Goal: Check status: Check status

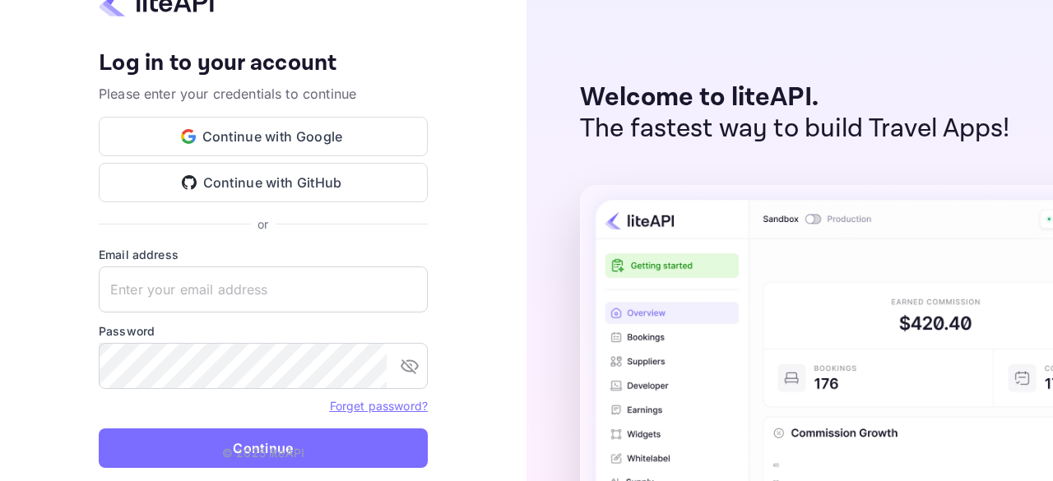
type input "zen.abddin@tbo.com"
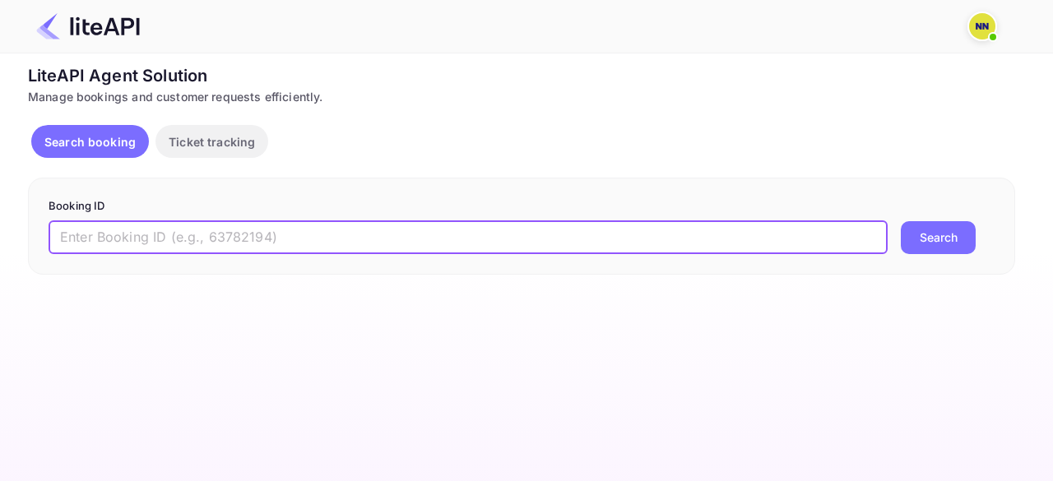
click at [182, 224] on input "text" at bounding box center [468, 237] width 839 height 33
paste input "8126561"
type input "8126561"
click at [901, 221] on button "Search" at bounding box center [938, 237] width 75 height 33
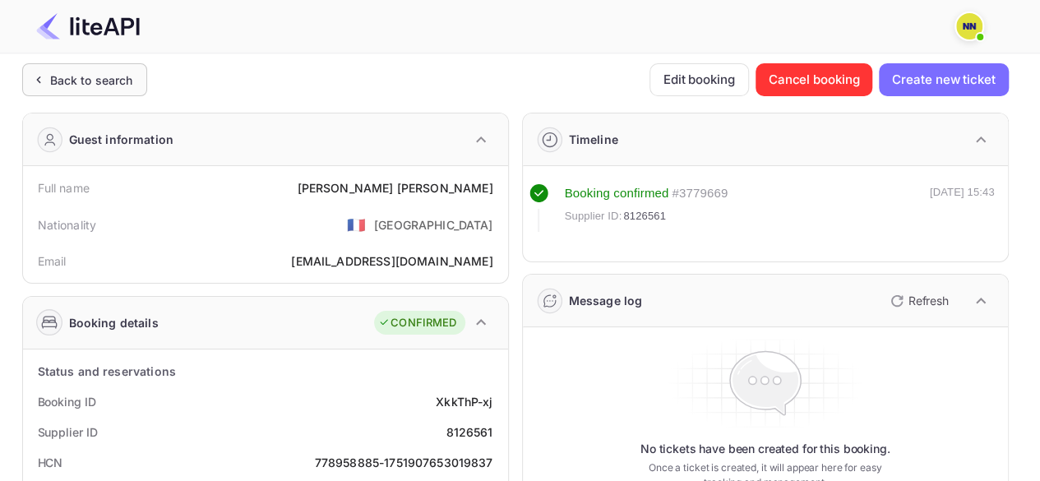
click at [78, 67] on div "Back to search" at bounding box center [84, 79] width 125 height 33
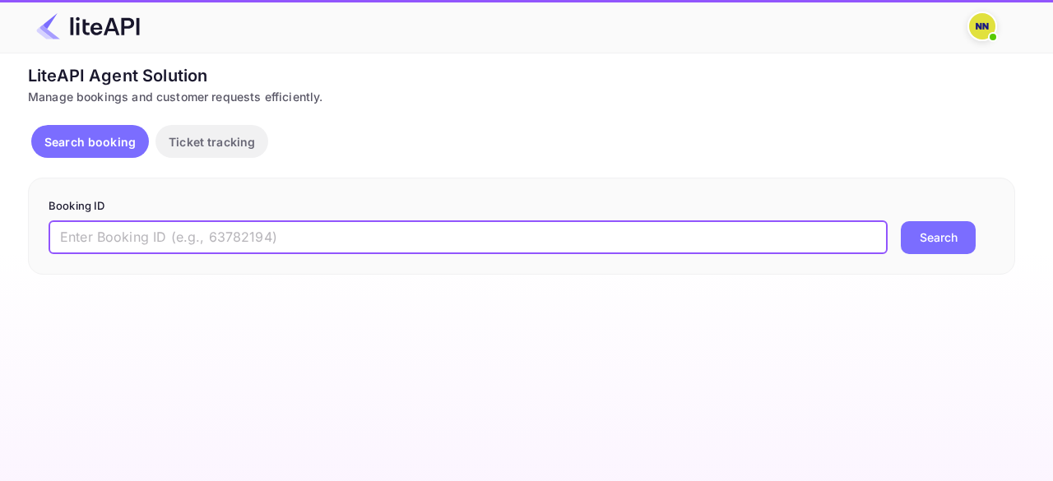
click at [114, 229] on input "text" at bounding box center [468, 237] width 839 height 33
paste input "8182279"
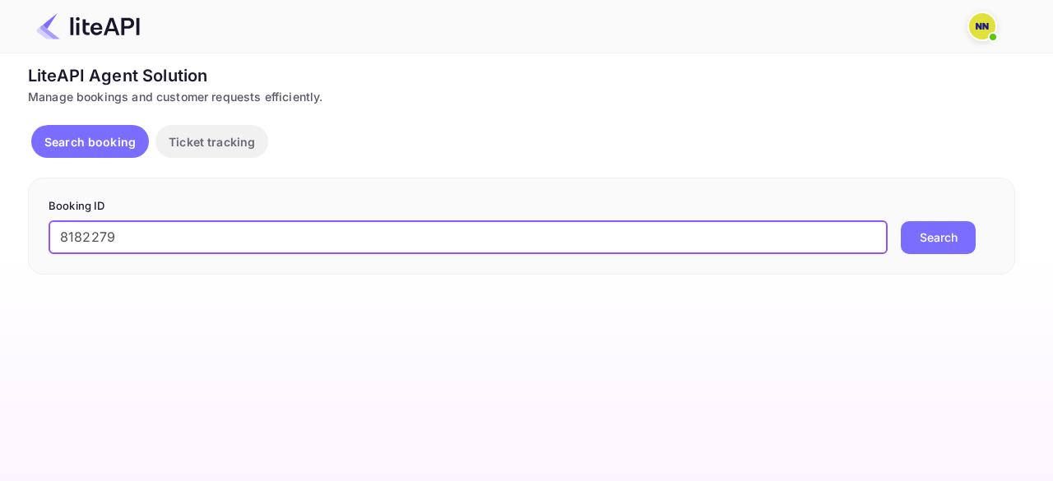
type input "8182279"
click at [901, 221] on button "Search" at bounding box center [938, 237] width 75 height 33
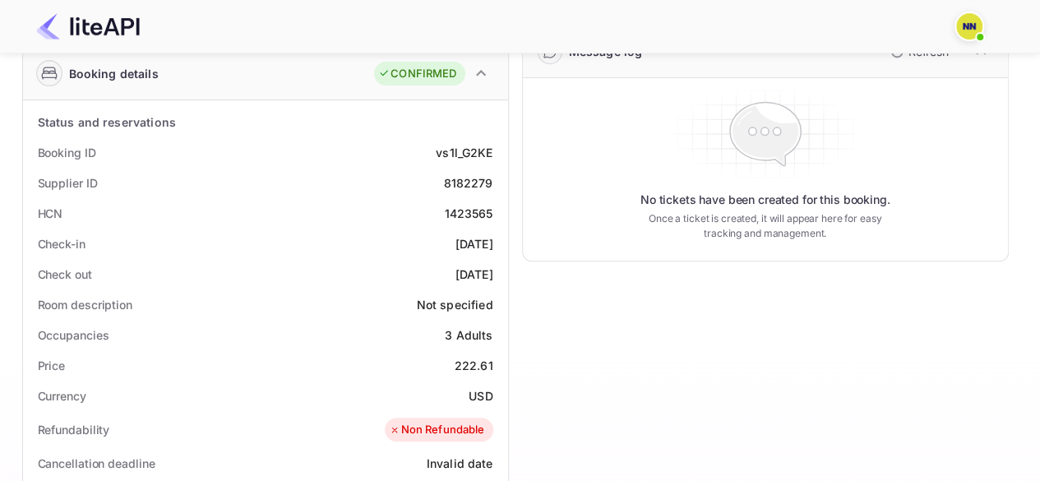
scroll to position [165, 0]
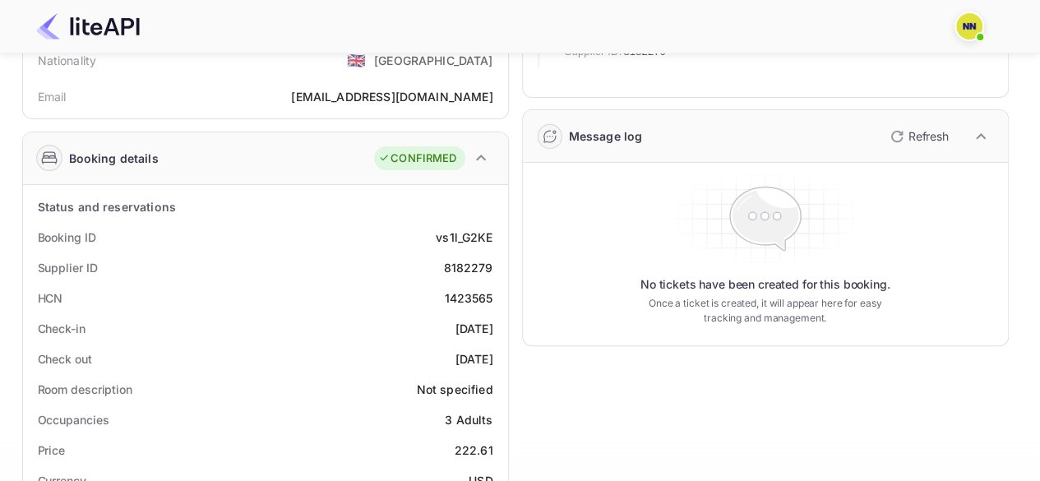
click at [461, 291] on div "1423565" at bounding box center [468, 298] width 49 height 17
copy div "1423565"
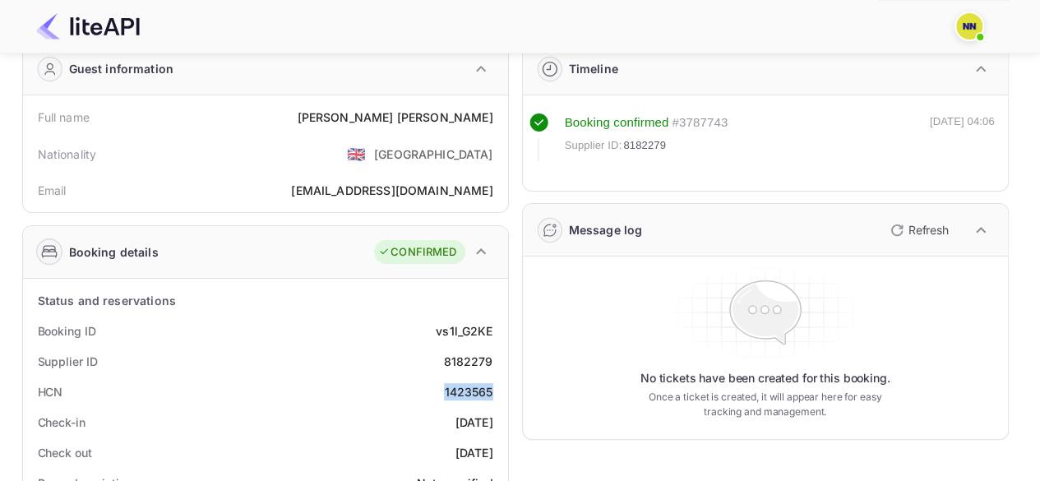
scroll to position [0, 0]
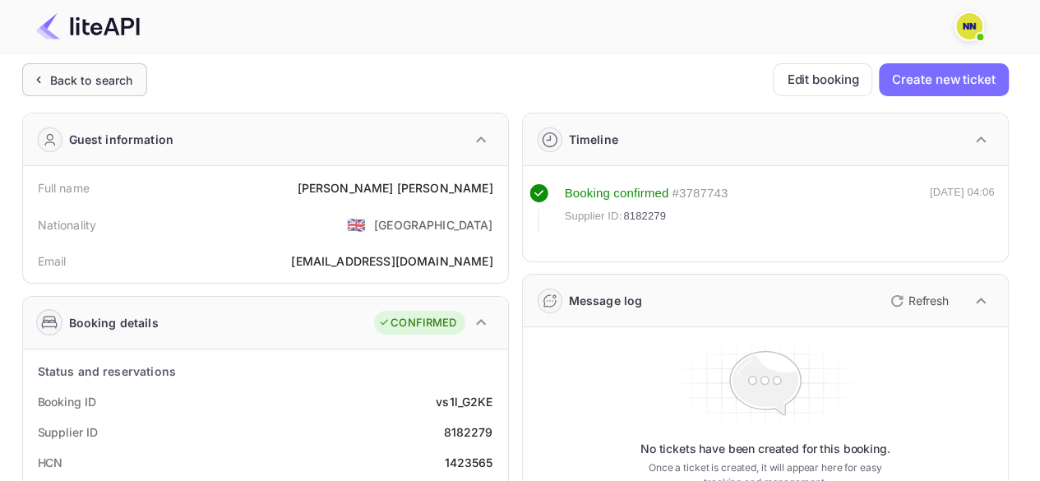
click at [53, 80] on div "Back to search" at bounding box center [91, 80] width 83 height 17
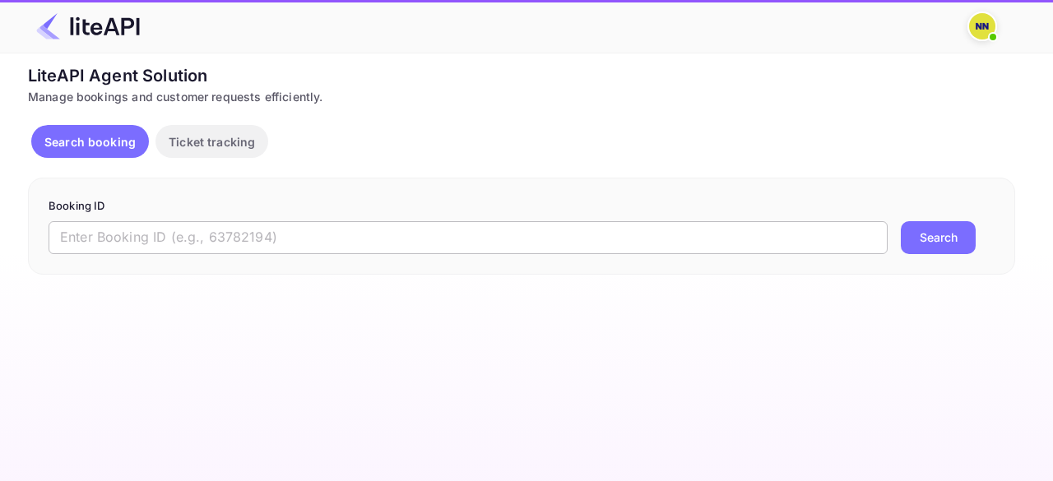
click at [109, 239] on input "text" at bounding box center [468, 237] width 839 height 33
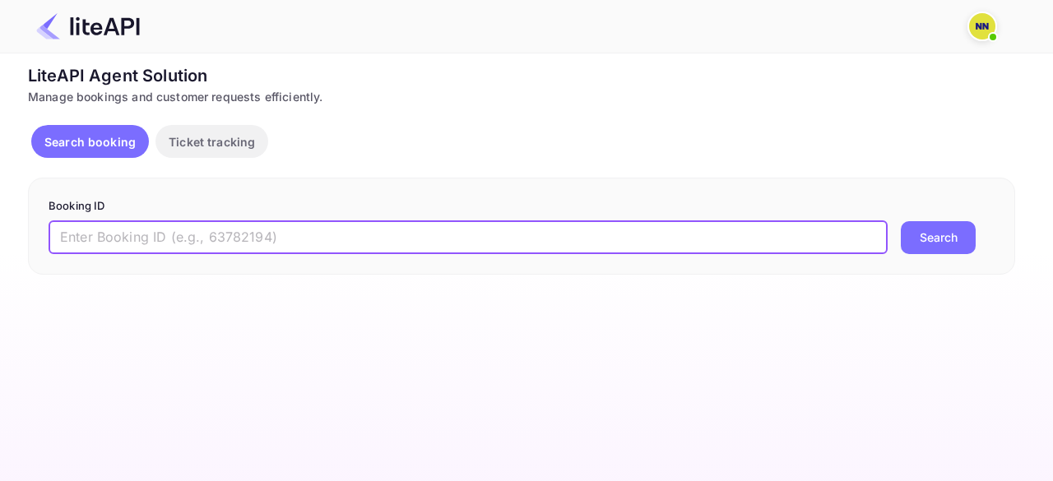
paste input "7906767"
type input "7906767"
click at [901, 221] on button "Search" at bounding box center [938, 237] width 75 height 33
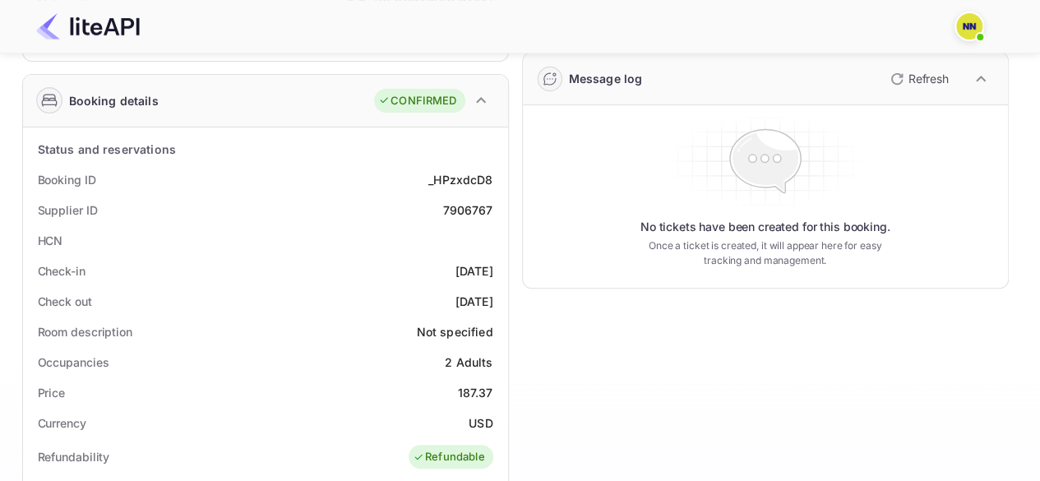
scroll to position [247, 0]
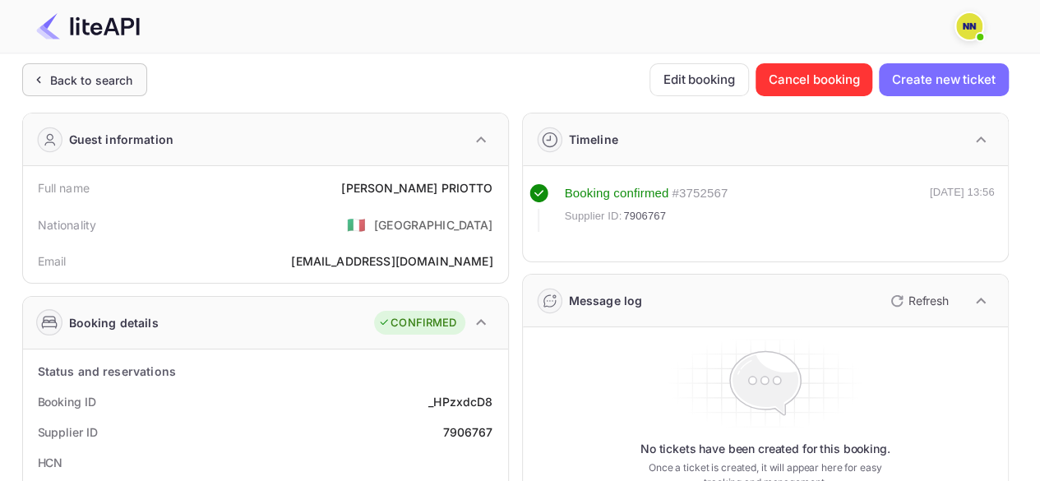
click at [104, 95] on div "Back to search" at bounding box center [84, 79] width 125 height 33
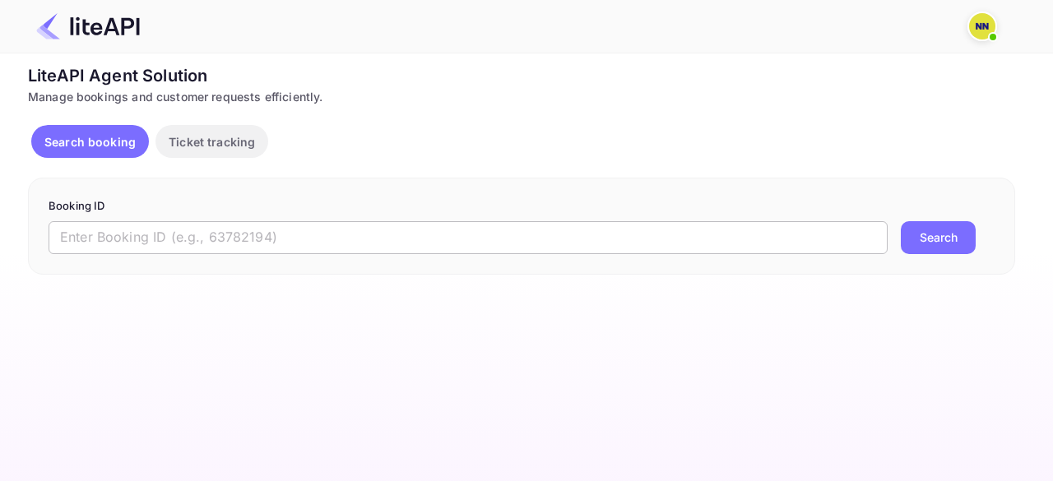
click at [105, 243] on input "text" at bounding box center [468, 237] width 839 height 33
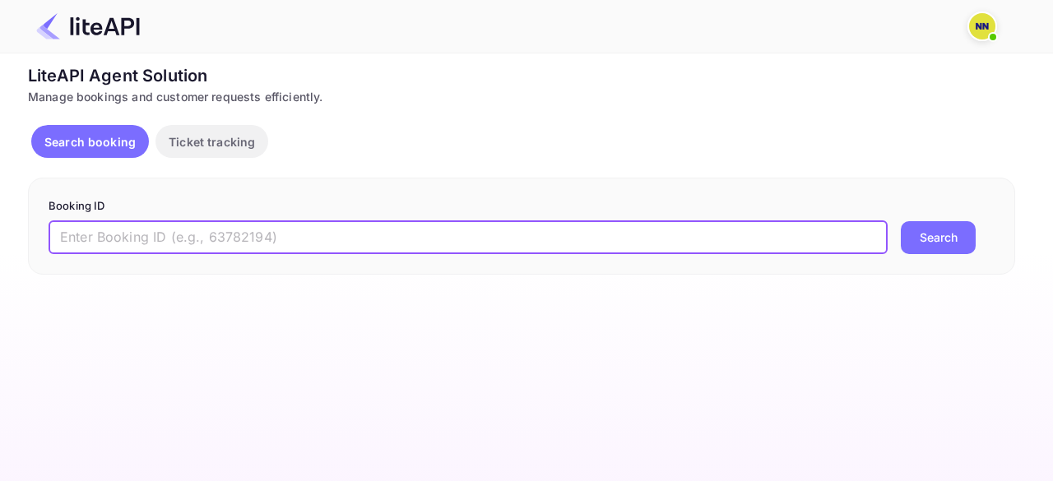
paste input "6689790"
type input "6689790"
click at [901, 221] on button "Search" at bounding box center [938, 237] width 75 height 33
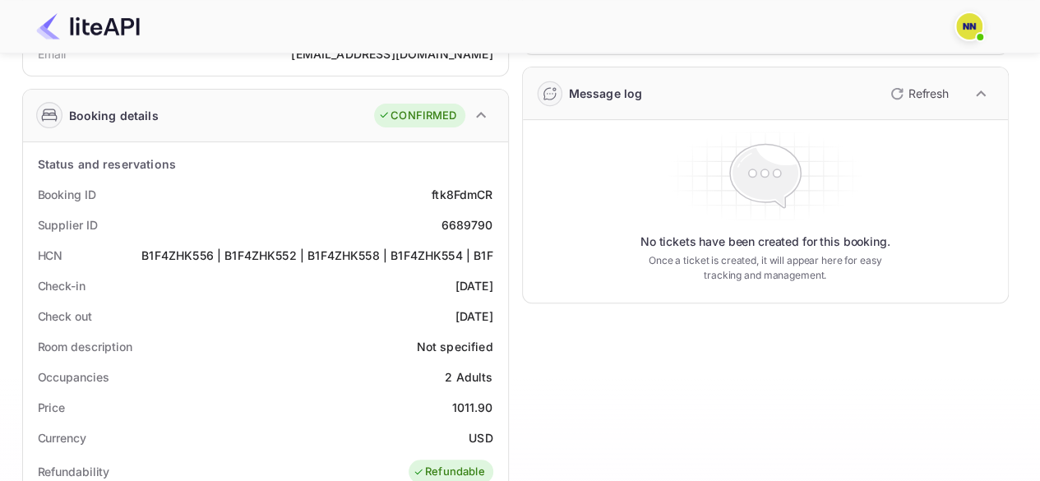
scroll to position [137, 0]
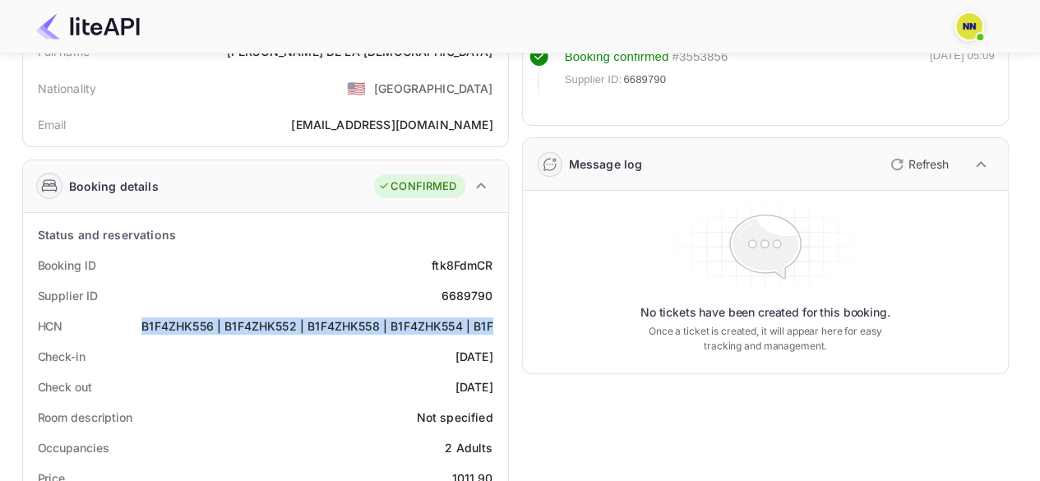
drag, startPoint x: 140, startPoint y: 323, endPoint x: 492, endPoint y: 318, distance: 352.1
click at [490, 318] on div "B1F4ZHK556 | B1F4ZHK552 | B1F4ZHK558 | B1F4ZHK554 | B1F" at bounding box center [316, 325] width 351 height 17
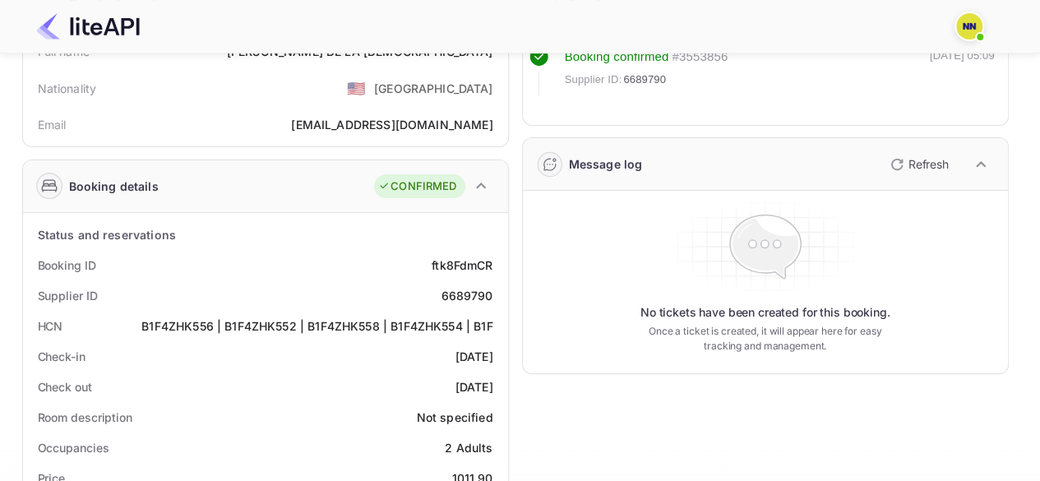
click at [154, 292] on div "Supplier ID 6689790" at bounding box center [266, 295] width 472 height 30
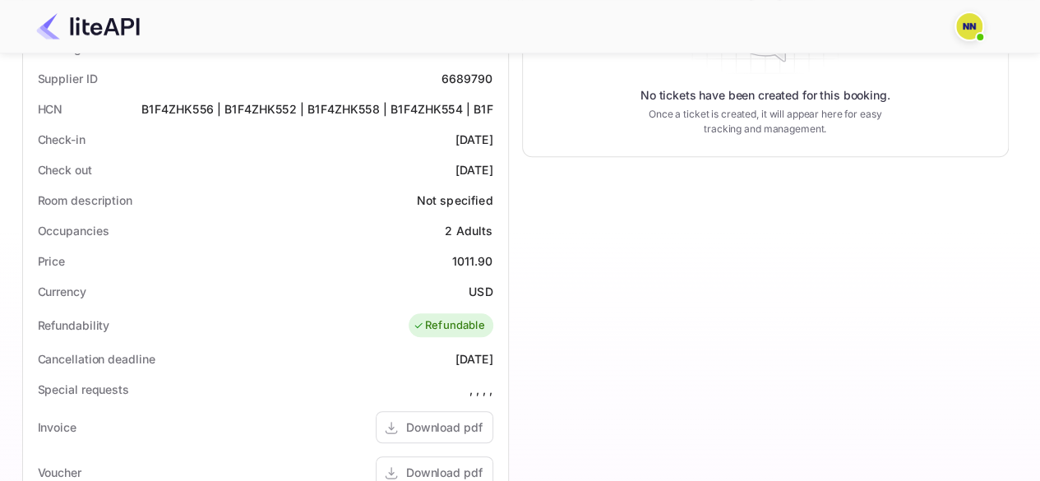
scroll to position [301, 0]
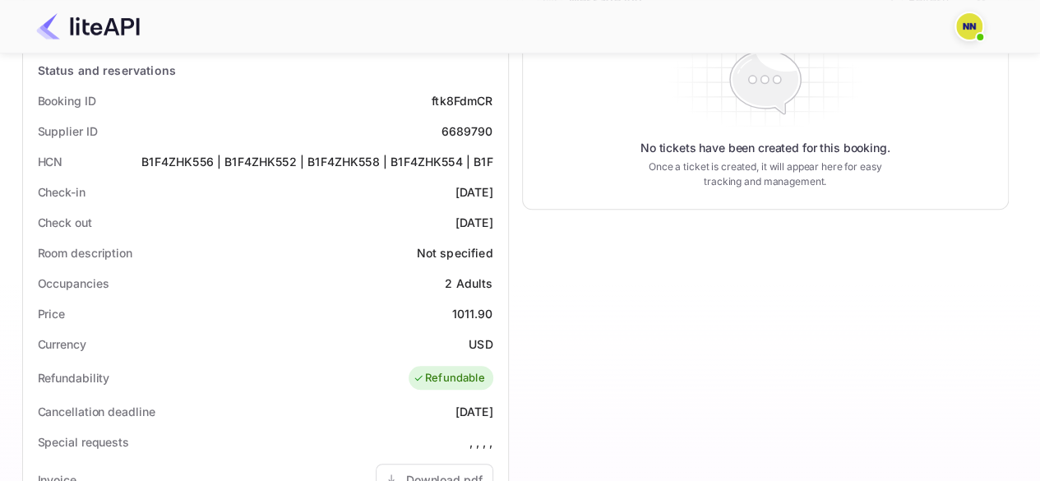
click at [485, 155] on div "B1F4ZHK556 | B1F4ZHK552 | B1F4ZHK558 | B1F4ZHK554 | B1F" at bounding box center [316, 161] width 351 height 17
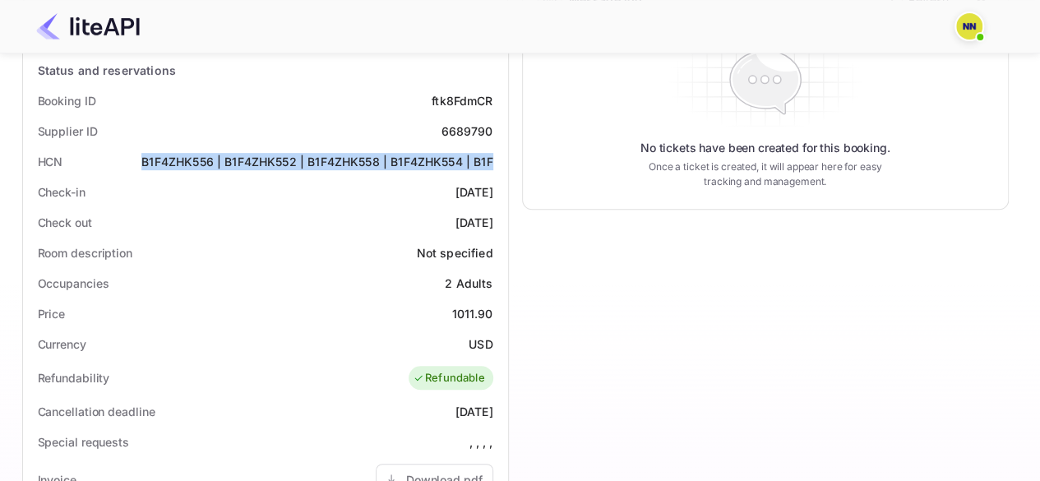
copy div "B1F4ZHK556 | B1F4ZHK552 | B1F4ZHK558 | B1F4ZHK554 | B1F"
drag, startPoint x: 137, startPoint y: 158, endPoint x: 492, endPoint y: 162, distance: 355.4
click at [492, 162] on div "HCN B1F4ZHK556 | B1F4ZHK552 | B1F4ZHK558 | B1F4ZHK554 | B1F" at bounding box center [266, 161] width 472 height 30
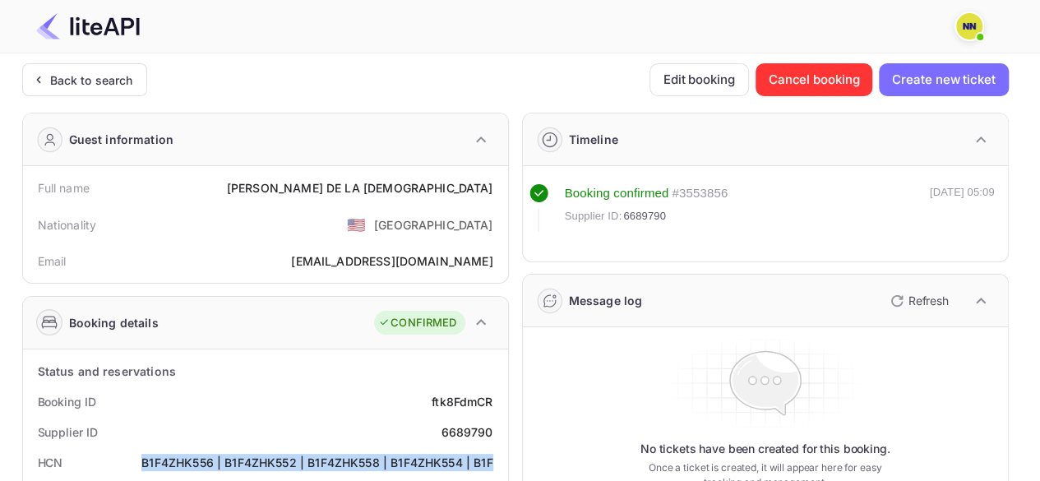
scroll to position [0, 0]
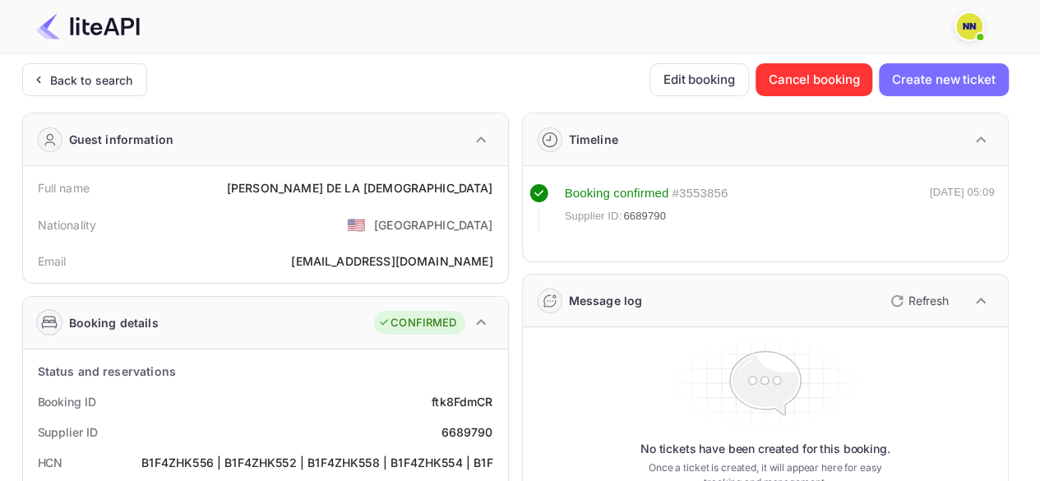
drag, startPoint x: 56, startPoint y: 85, endPoint x: 357, endPoint y: 174, distance: 313.9
click at [56, 86] on div "Back to search" at bounding box center [91, 80] width 83 height 17
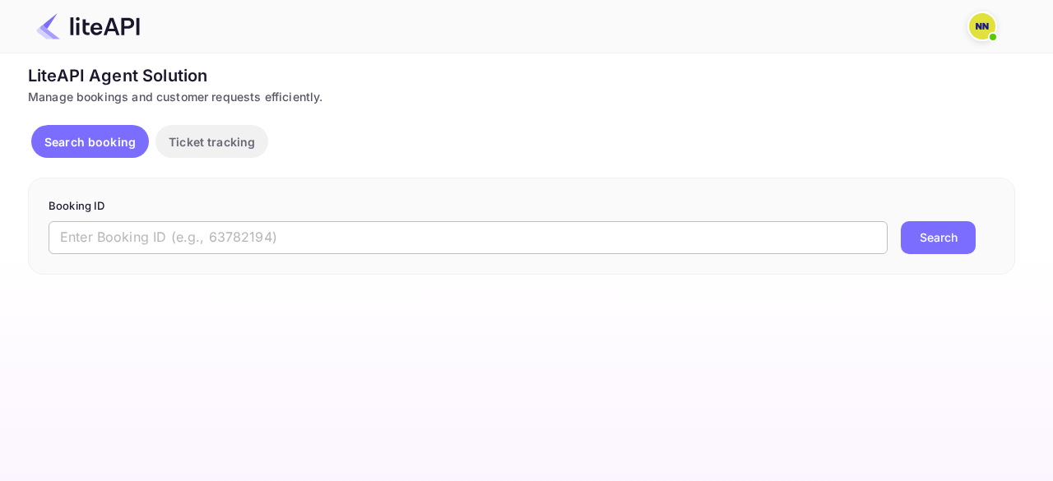
click at [158, 233] on input "text" at bounding box center [468, 237] width 839 height 33
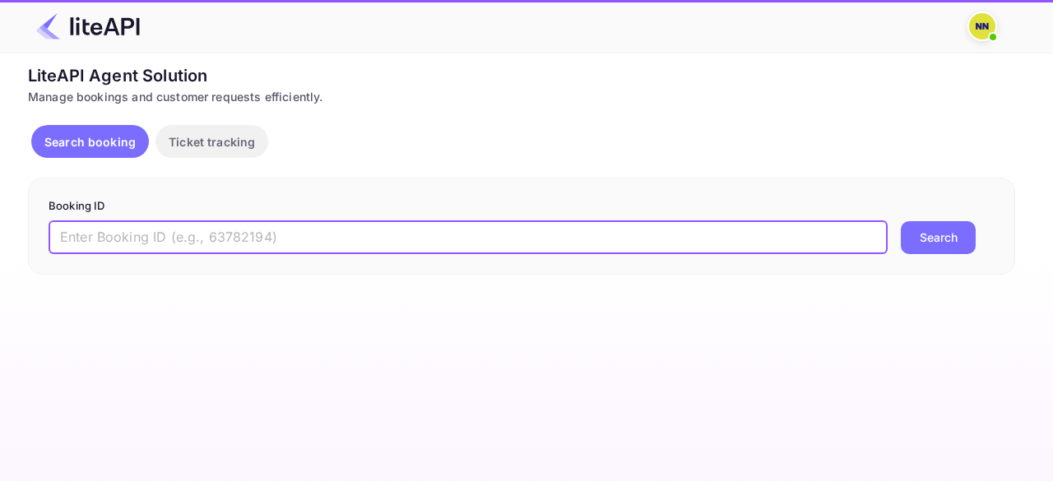
paste input "7917188"
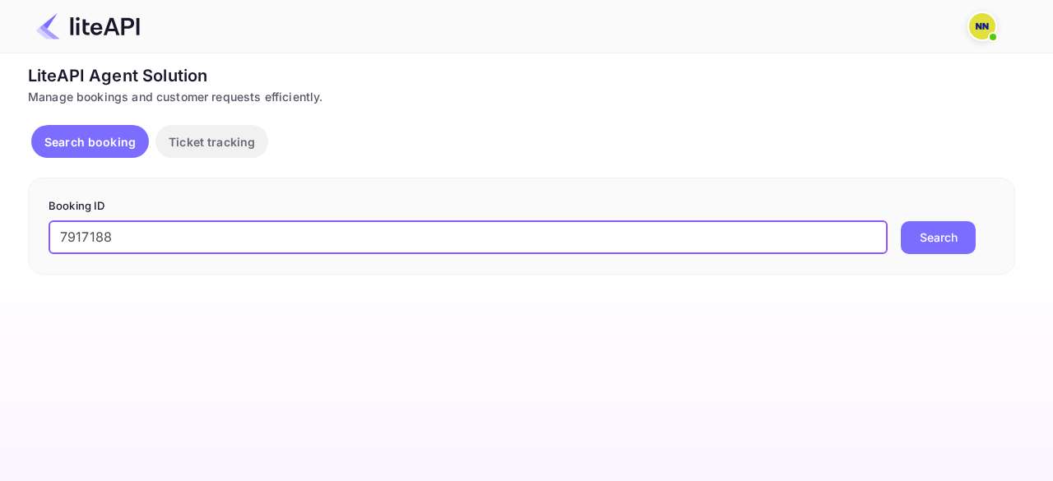
type input "7917188"
click at [901, 221] on button "Search" at bounding box center [938, 237] width 75 height 33
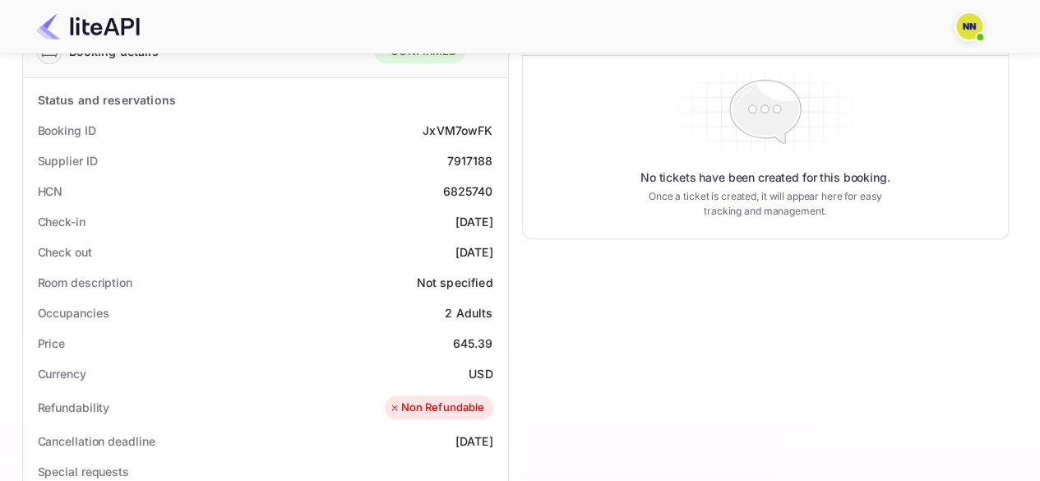
scroll to position [247, 0]
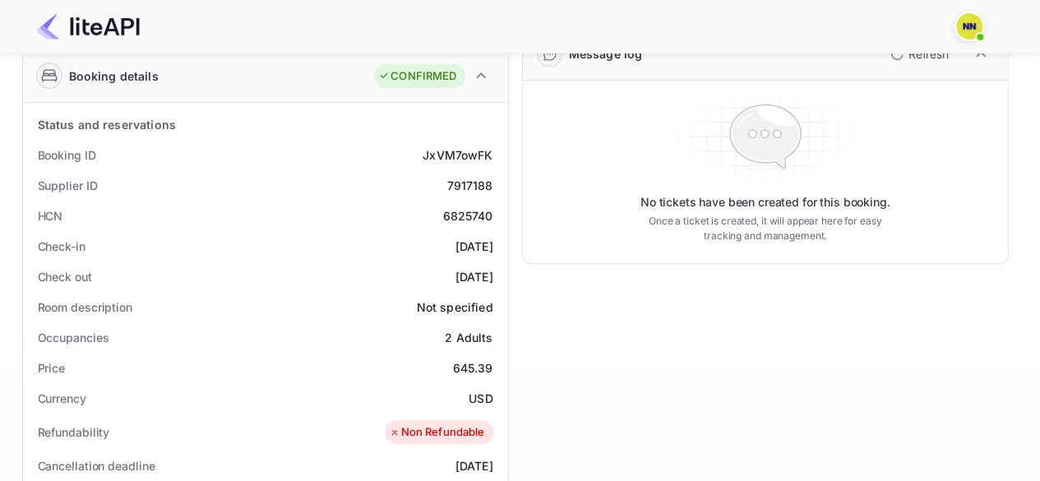
click at [470, 215] on div "6825740" at bounding box center [468, 215] width 50 height 17
copy div "6825740"
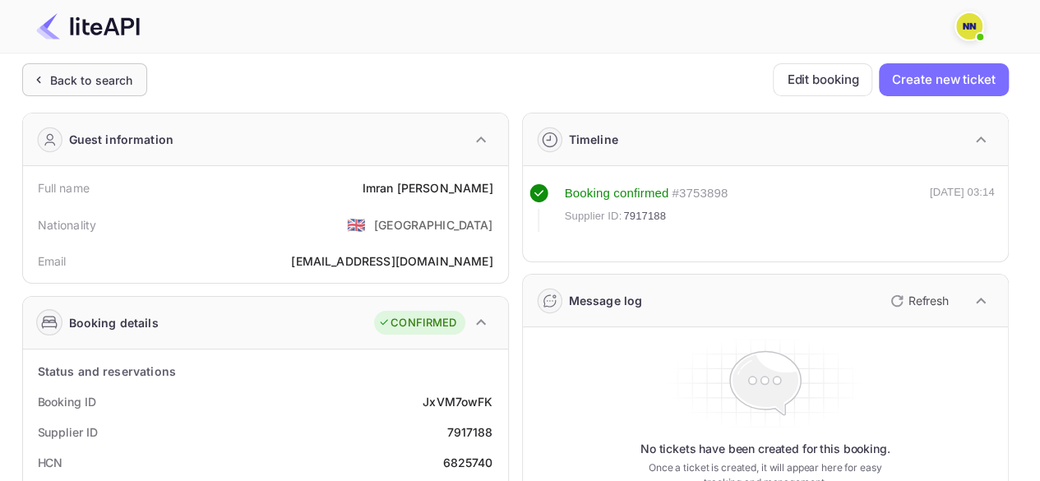
click at [41, 91] on div "Back to search" at bounding box center [84, 79] width 125 height 33
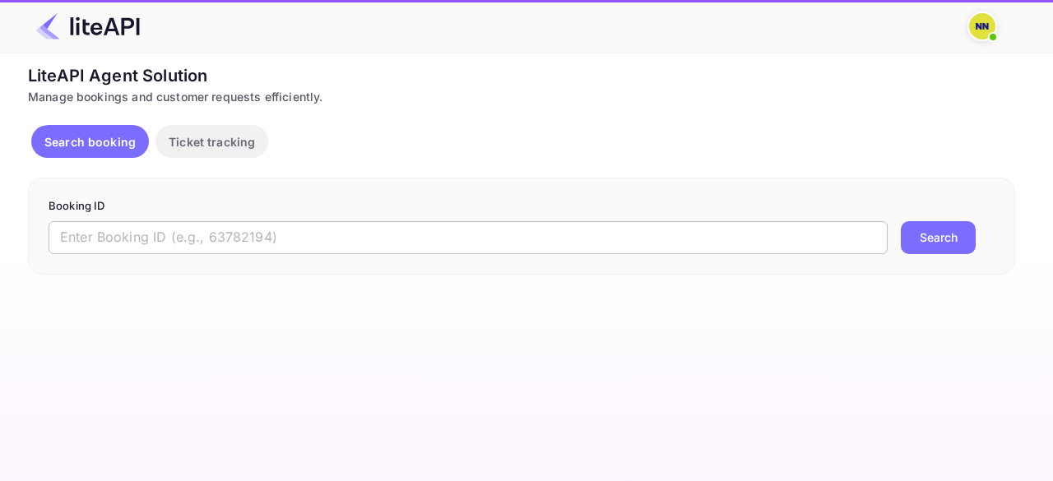
click at [109, 239] on input "text" at bounding box center [468, 237] width 839 height 33
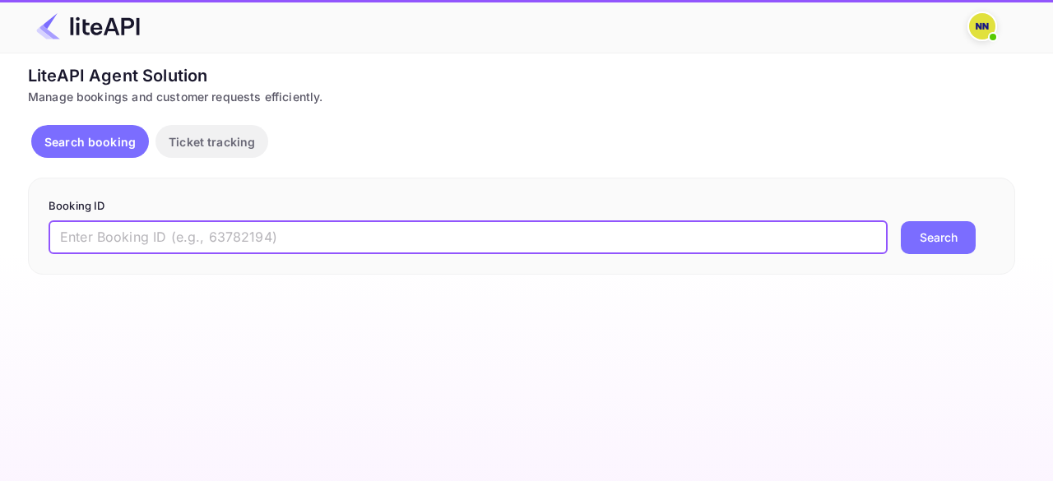
paste input "8033201"
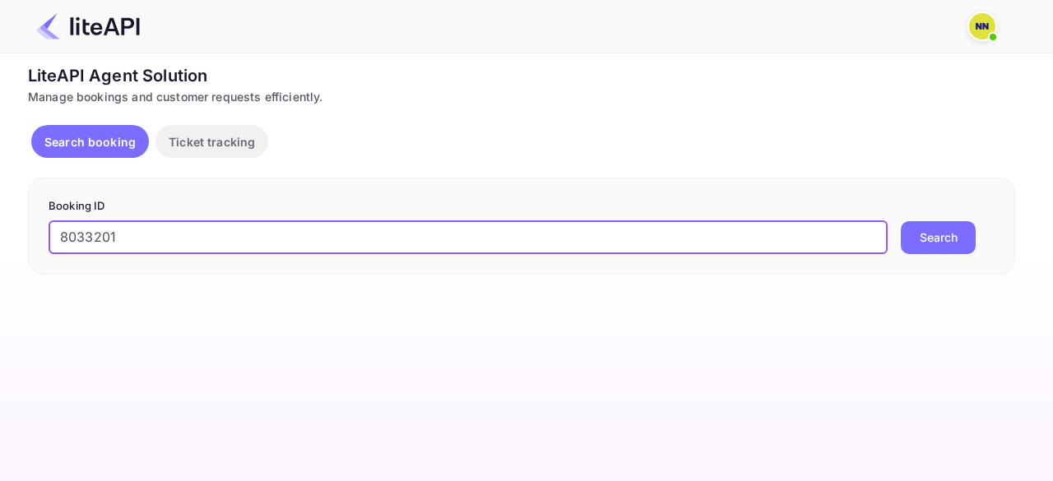
type input "8033201"
click at [901, 221] on button "Search" at bounding box center [938, 237] width 75 height 33
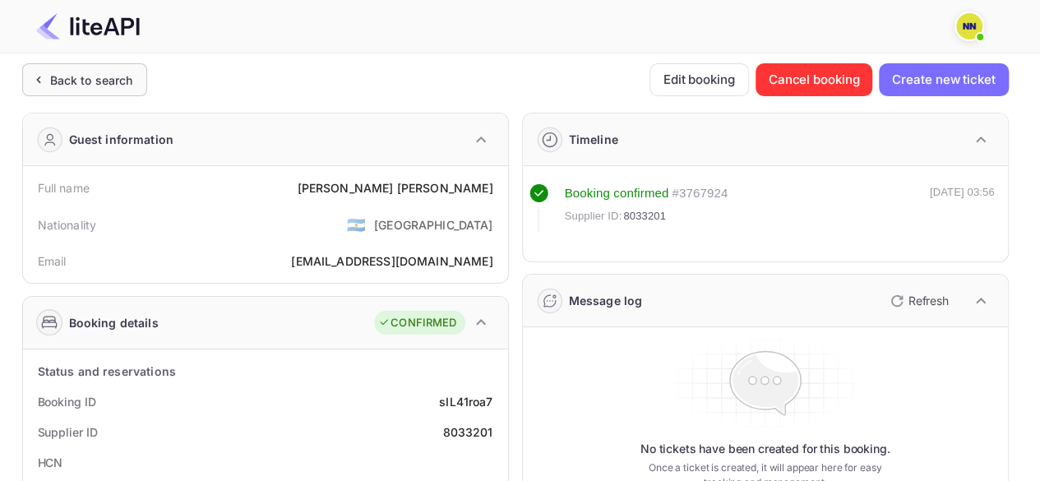
click at [81, 72] on div "Back to search" at bounding box center [91, 80] width 83 height 17
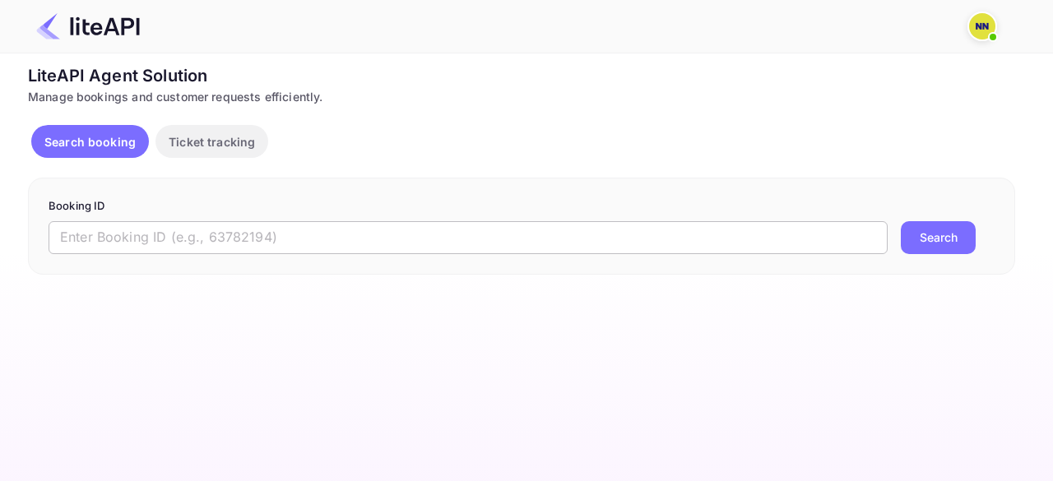
click at [146, 249] on input "text" at bounding box center [468, 237] width 839 height 33
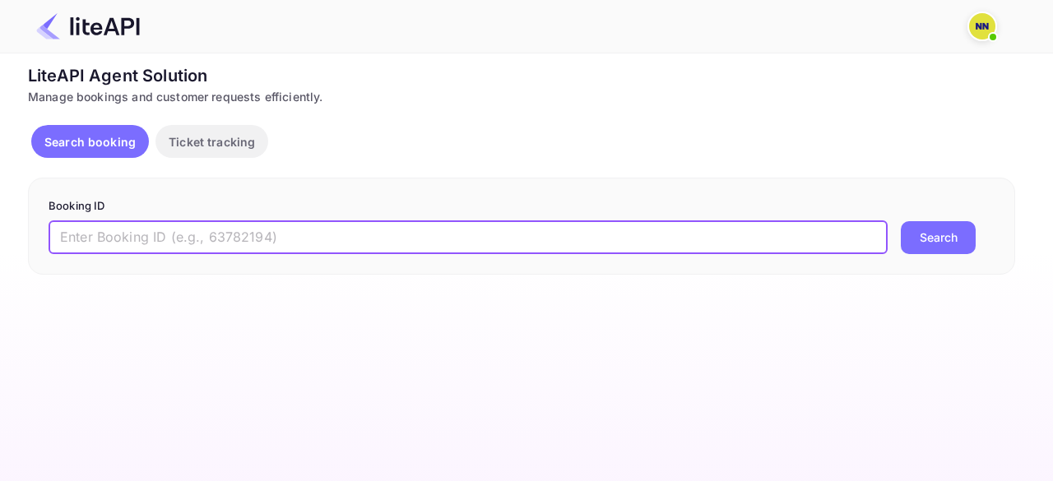
paste input "7650176"
type input "7650176"
click at [901, 221] on button "Search" at bounding box center [938, 237] width 75 height 33
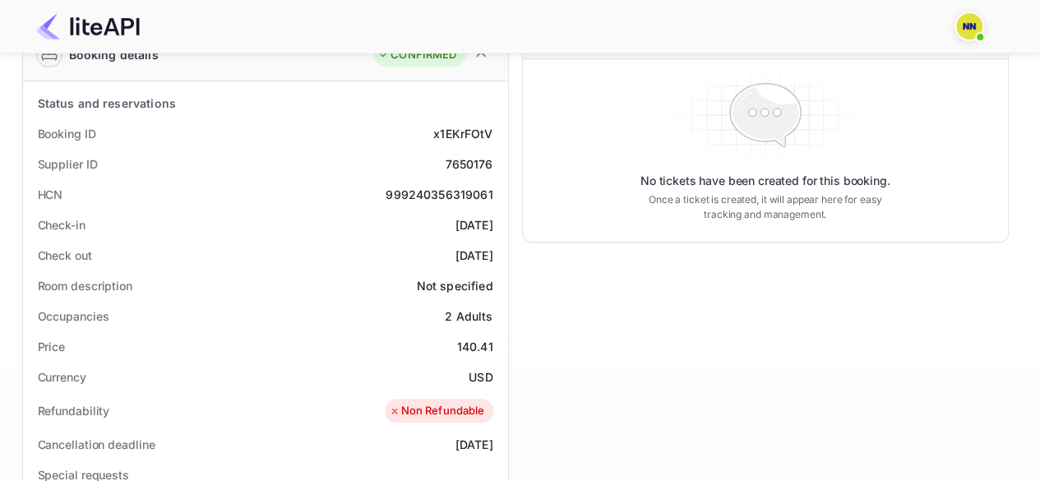
scroll to position [247, 0]
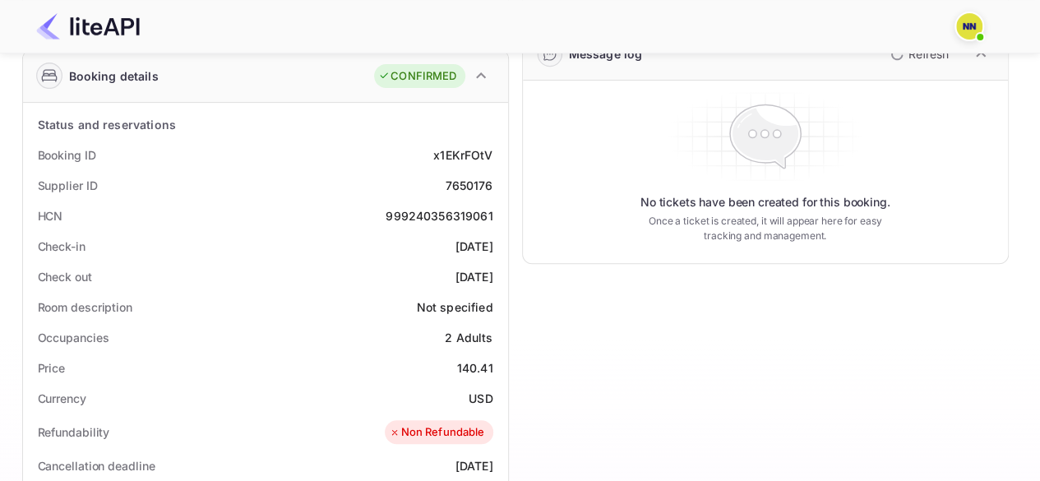
click at [411, 213] on div "999240356319061" at bounding box center [439, 215] width 107 height 17
copy div "999240356319061"
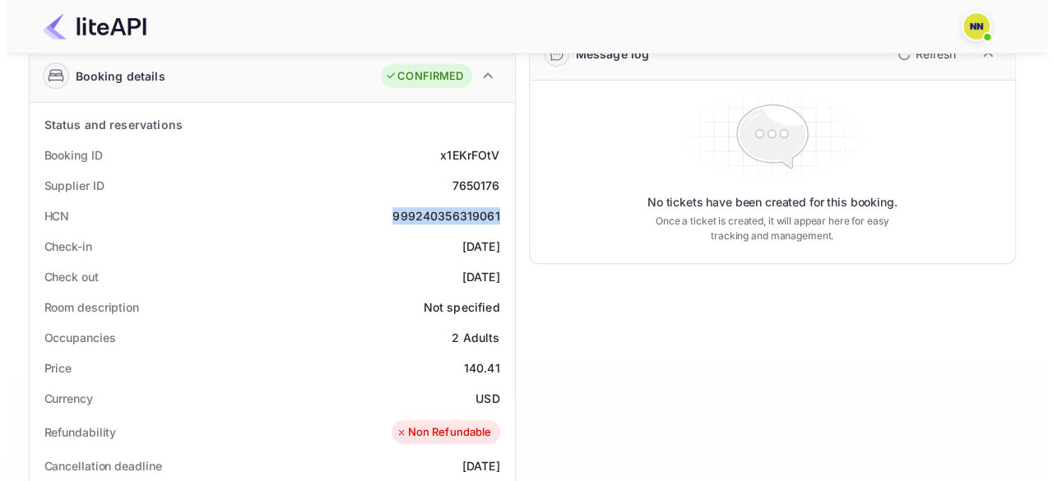
scroll to position [0, 0]
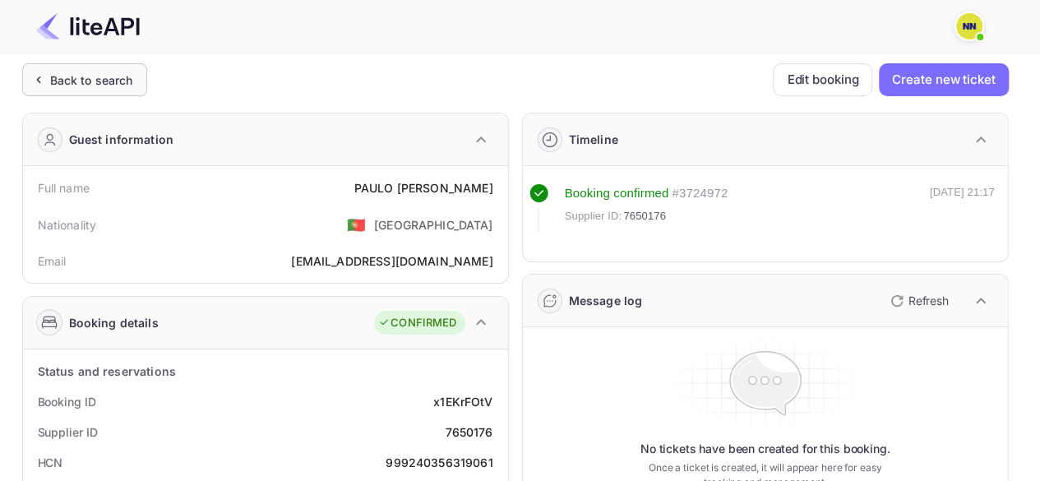
click at [70, 78] on div "Back to search" at bounding box center [91, 80] width 83 height 17
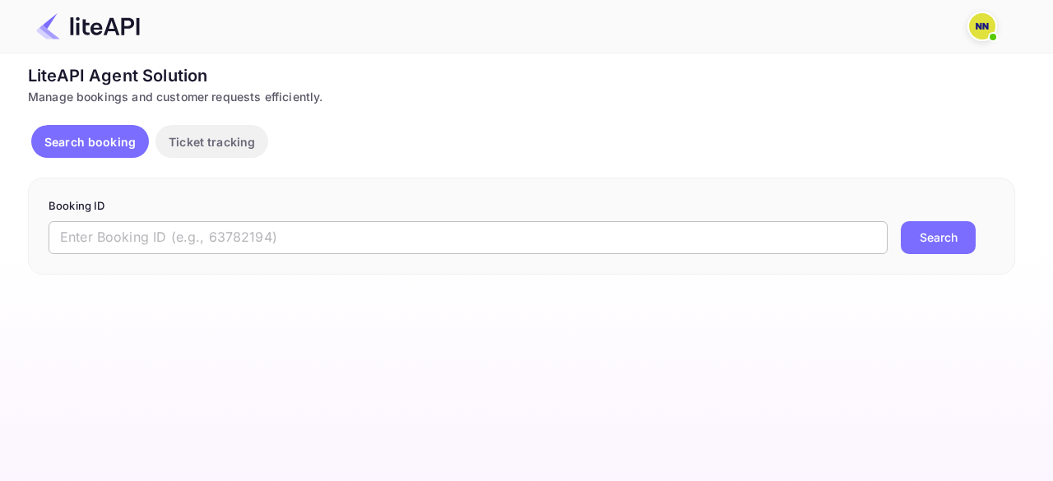
click at [229, 234] on input "text" at bounding box center [468, 237] width 839 height 33
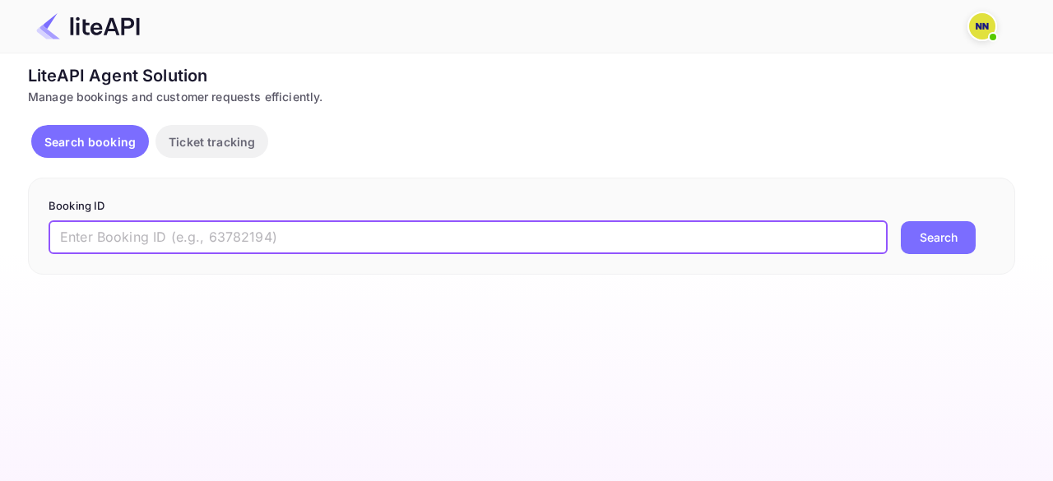
paste input "8033201"
click at [901, 221] on button "Search" at bounding box center [938, 237] width 75 height 33
type input "8033201"
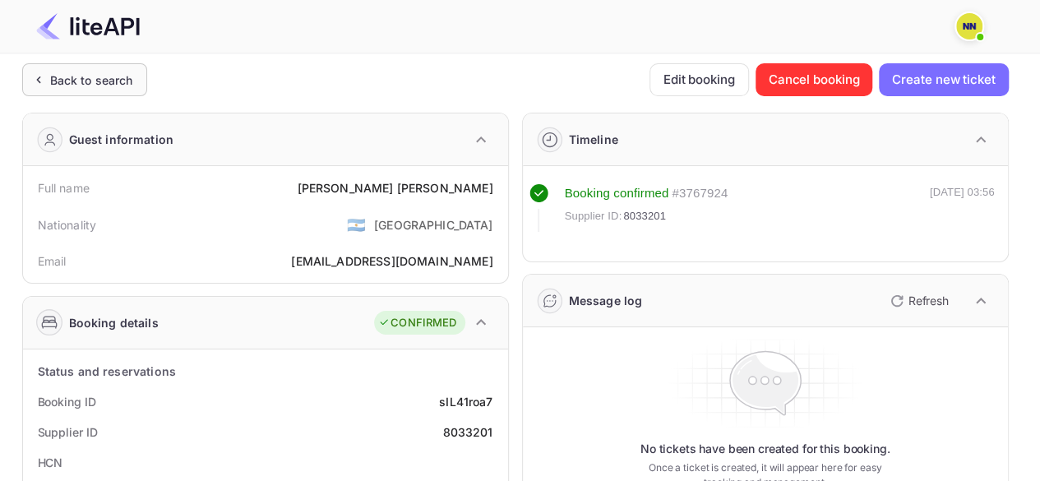
click at [36, 85] on icon at bounding box center [38, 80] width 17 height 16
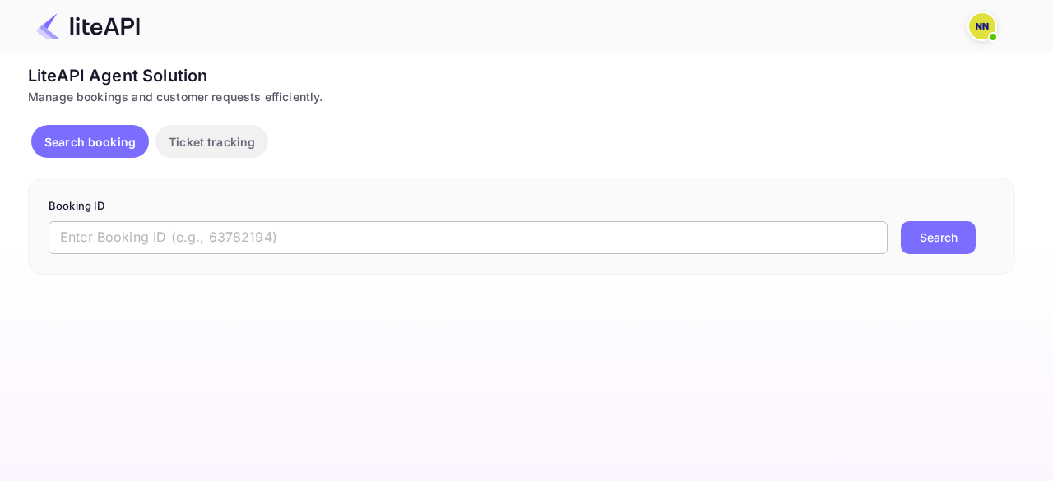
click at [171, 233] on input "text" at bounding box center [468, 237] width 839 height 33
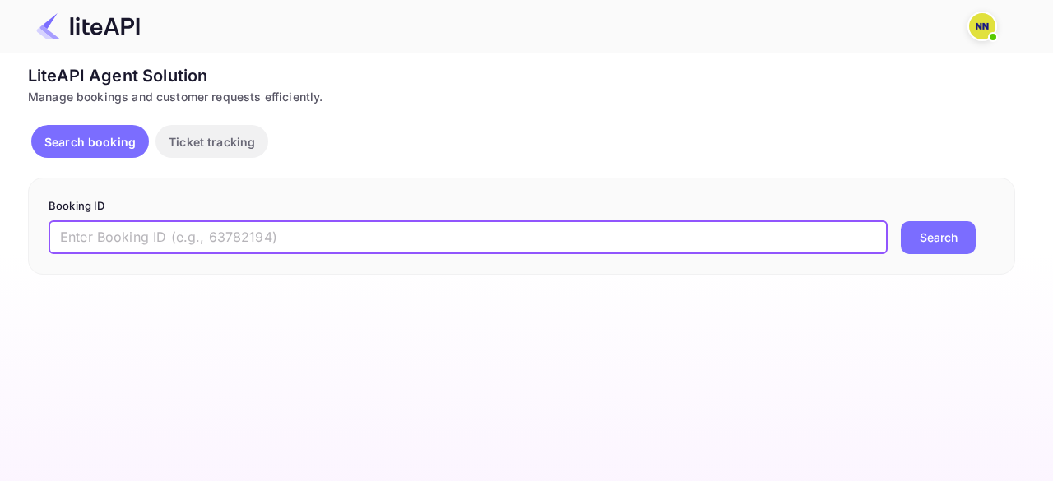
paste input "8231328"
type input "8231328"
click at [901, 221] on button "Search" at bounding box center [938, 237] width 75 height 33
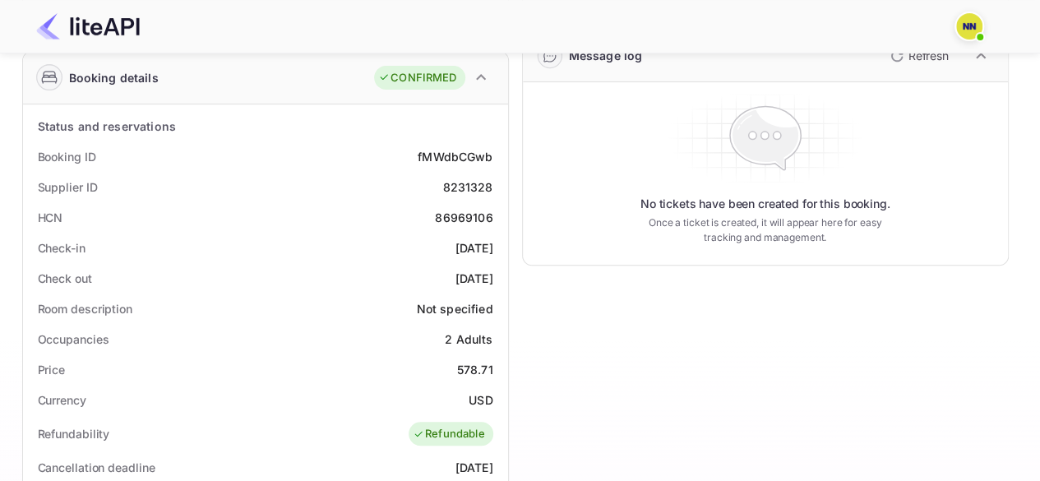
scroll to position [219, 0]
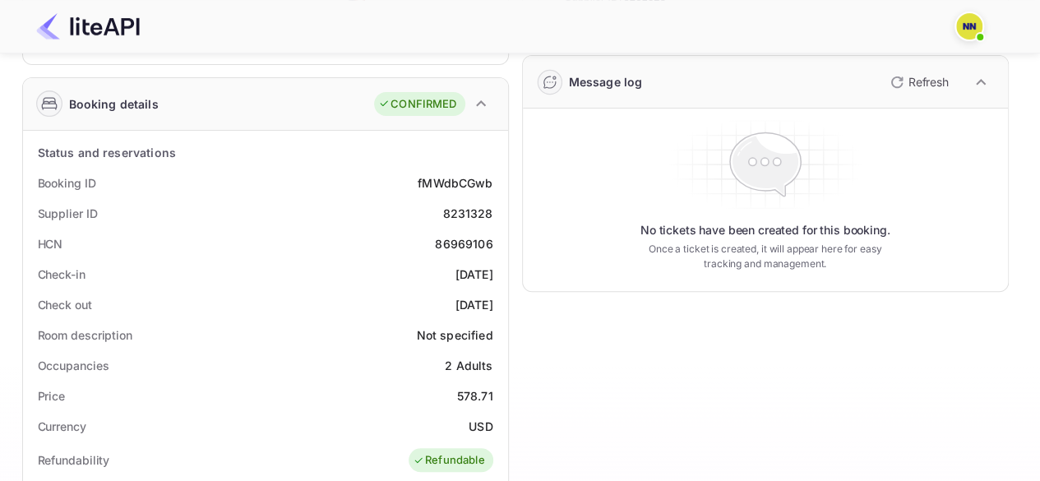
click at [461, 243] on div "86969106" at bounding box center [464, 243] width 58 height 17
copy div "86969106"
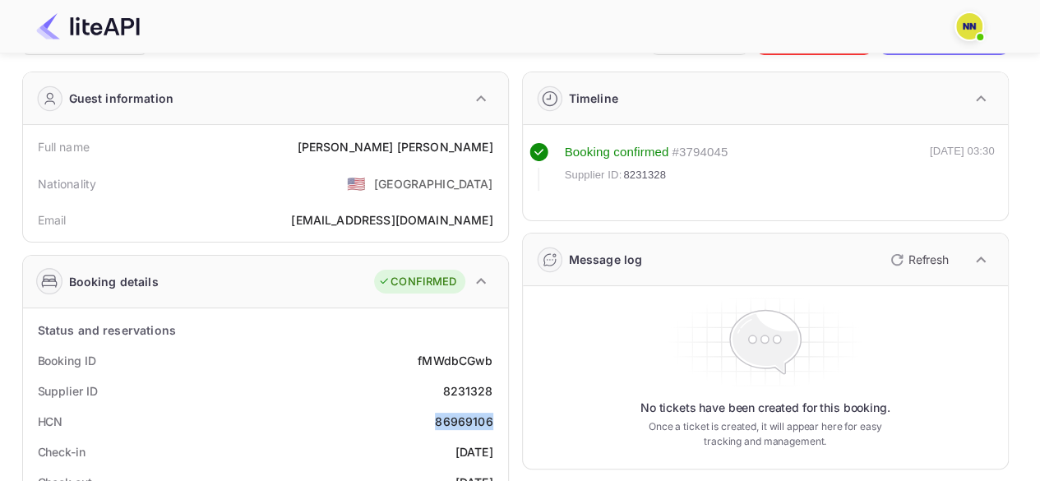
scroll to position [0, 0]
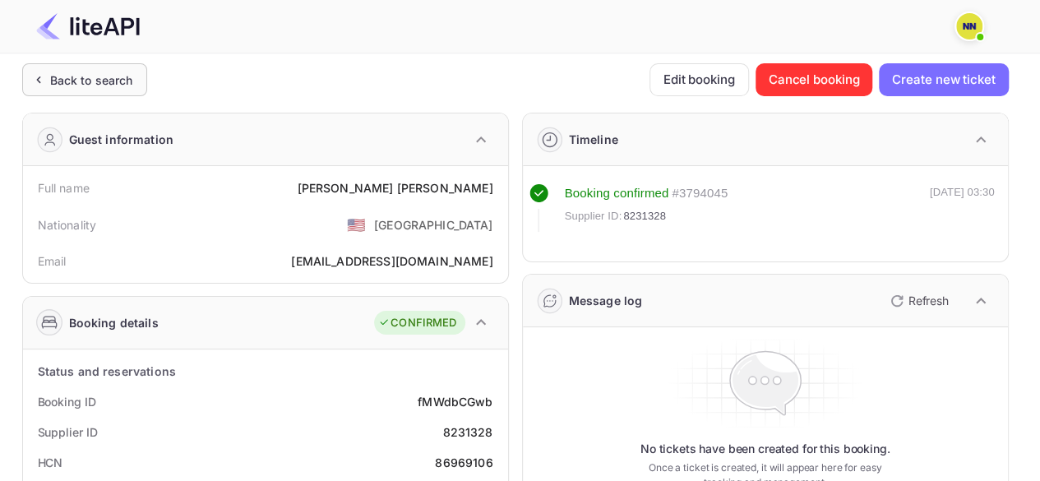
click at [54, 94] on div "Back to search" at bounding box center [84, 79] width 125 height 33
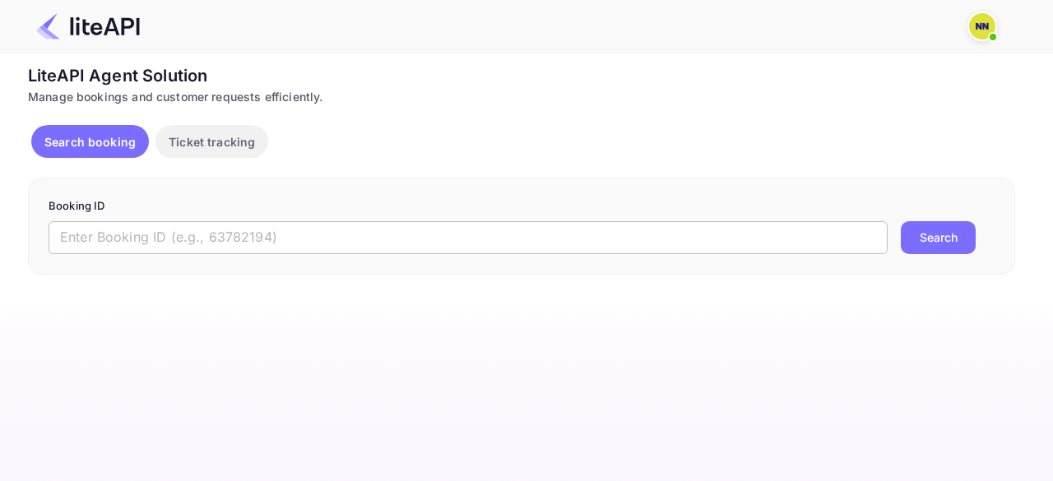
click at [108, 239] on input "text" at bounding box center [468, 237] width 839 height 33
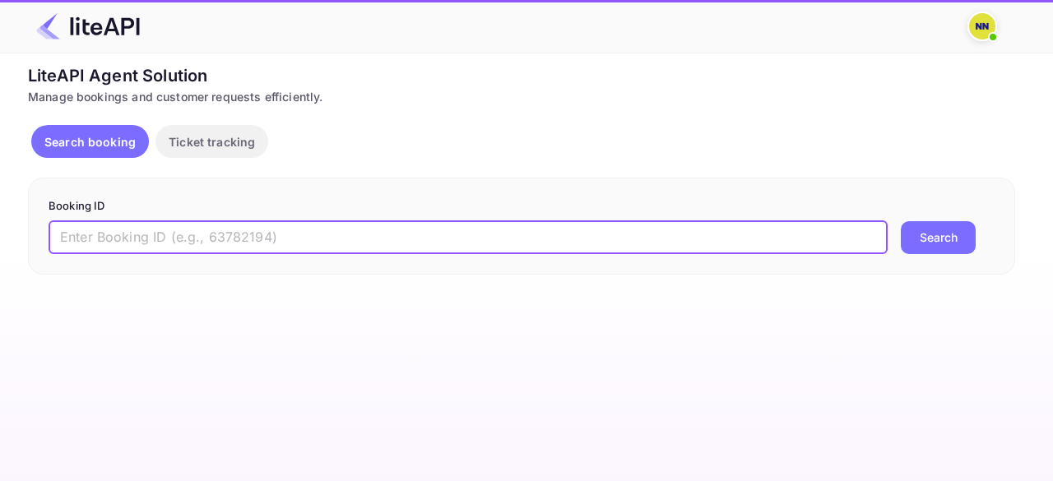
paste input "7906767"
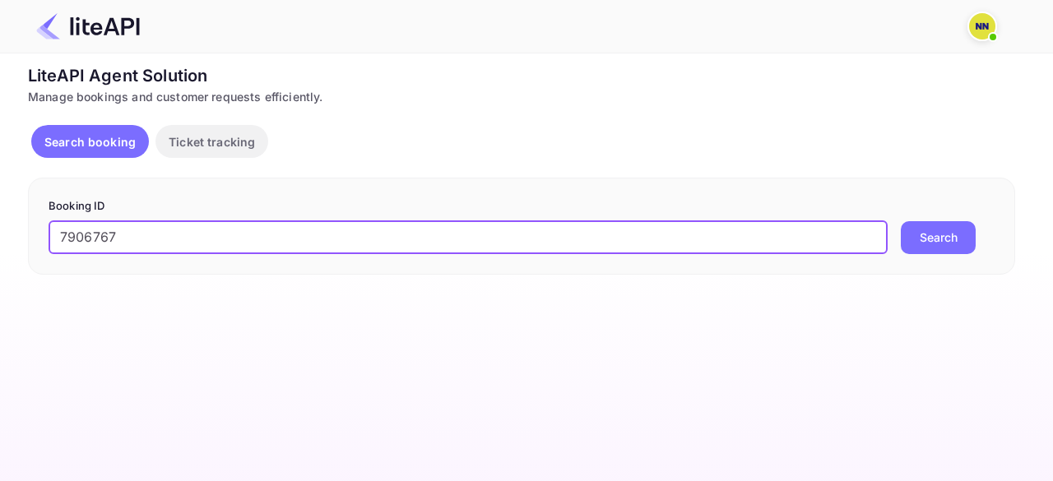
type input "7906767"
click at [901, 221] on button "Search" at bounding box center [938, 237] width 75 height 33
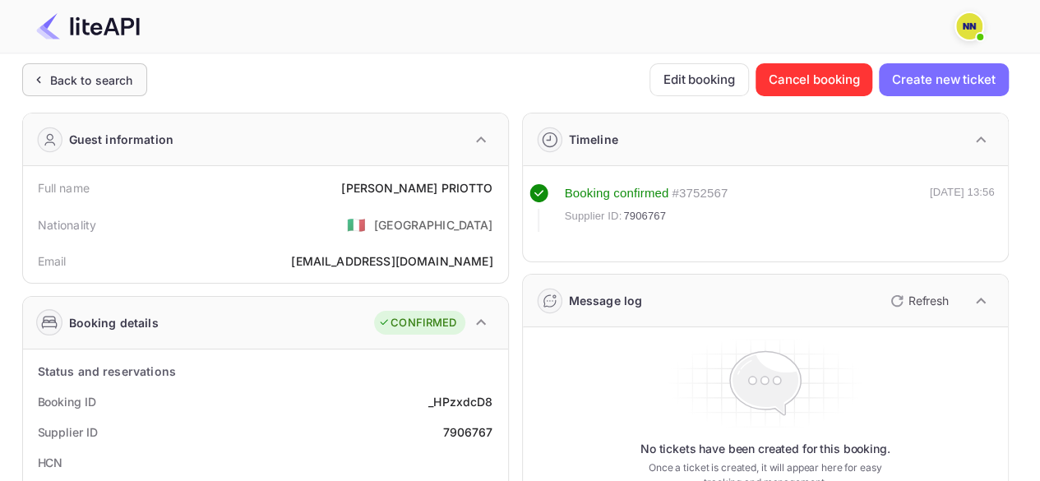
click at [53, 73] on div "Back to search" at bounding box center [91, 80] width 83 height 17
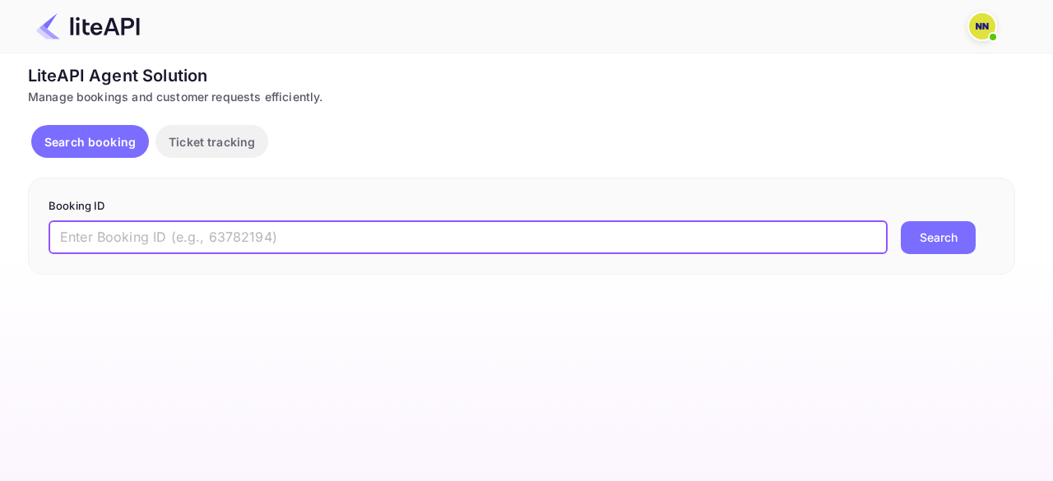
click at [105, 228] on input "text" at bounding box center [468, 237] width 839 height 33
paste input "8128089"
type input "8128089"
click at [901, 221] on button "Search" at bounding box center [938, 237] width 75 height 33
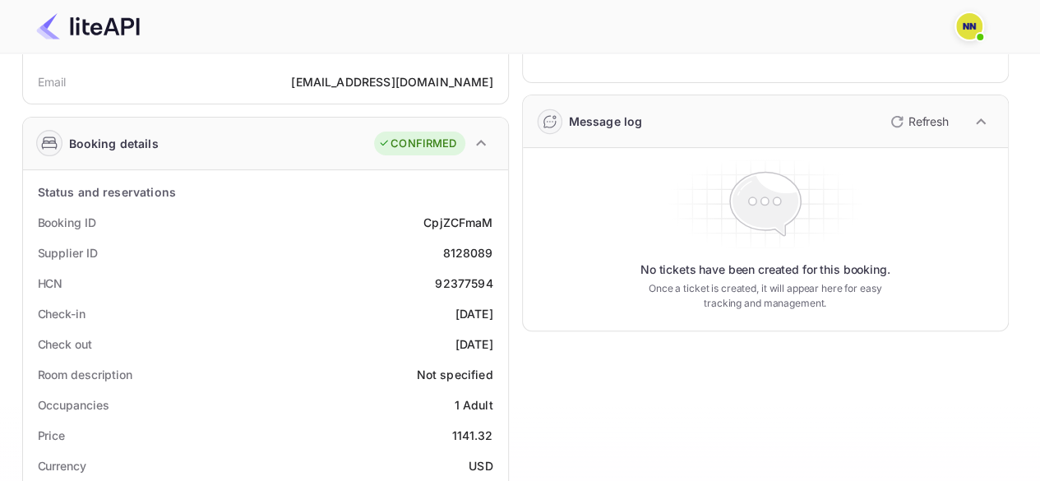
scroll to position [247, 0]
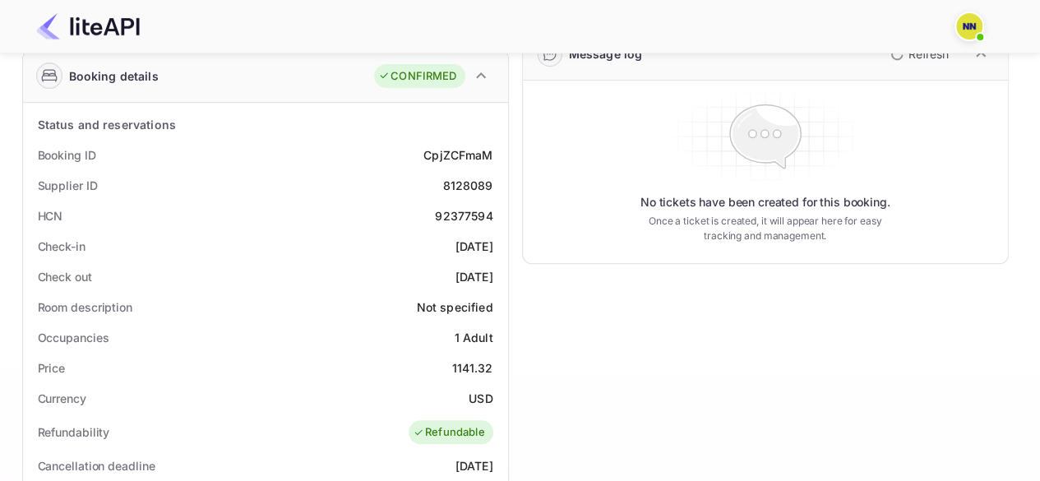
click at [454, 216] on div "92377594" at bounding box center [464, 215] width 58 height 17
copy div "92377594"
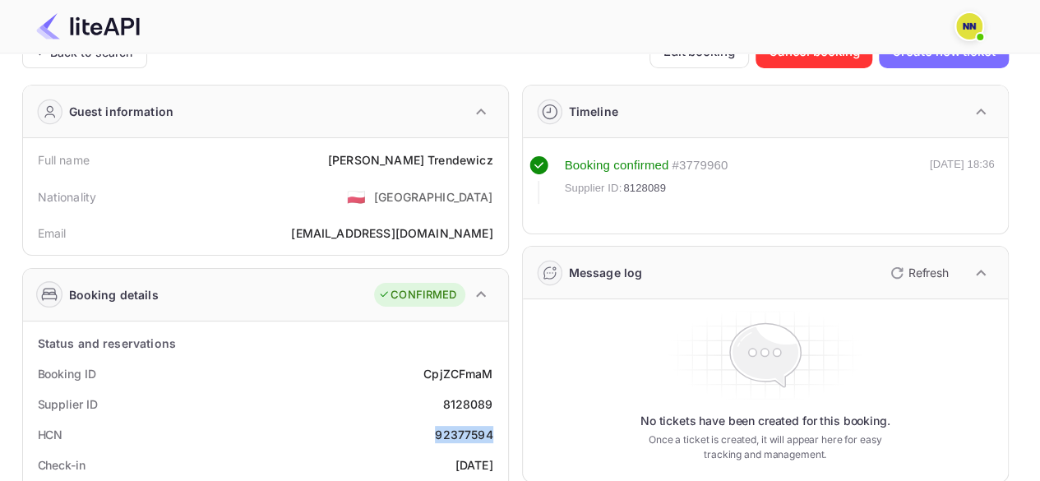
scroll to position [0, 0]
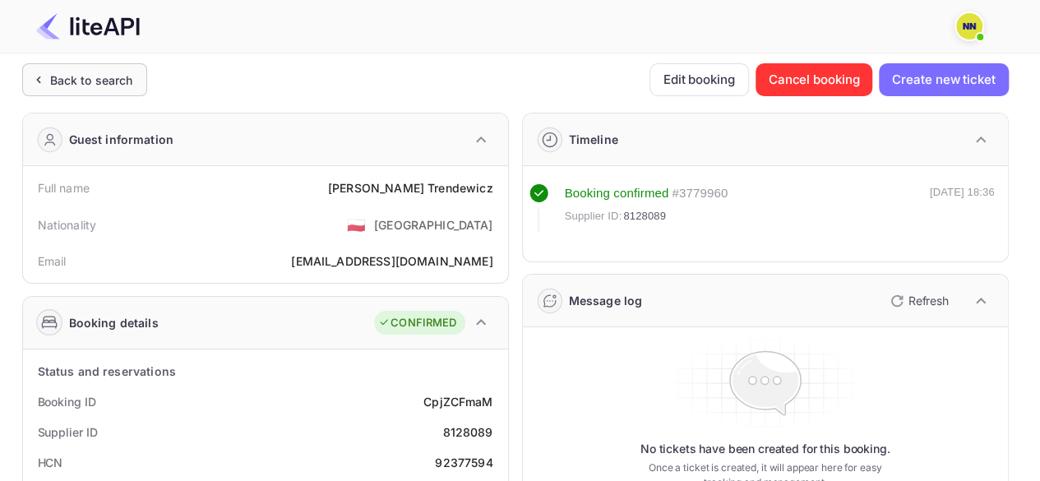
click at [55, 93] on div "Back to search" at bounding box center [84, 79] width 125 height 33
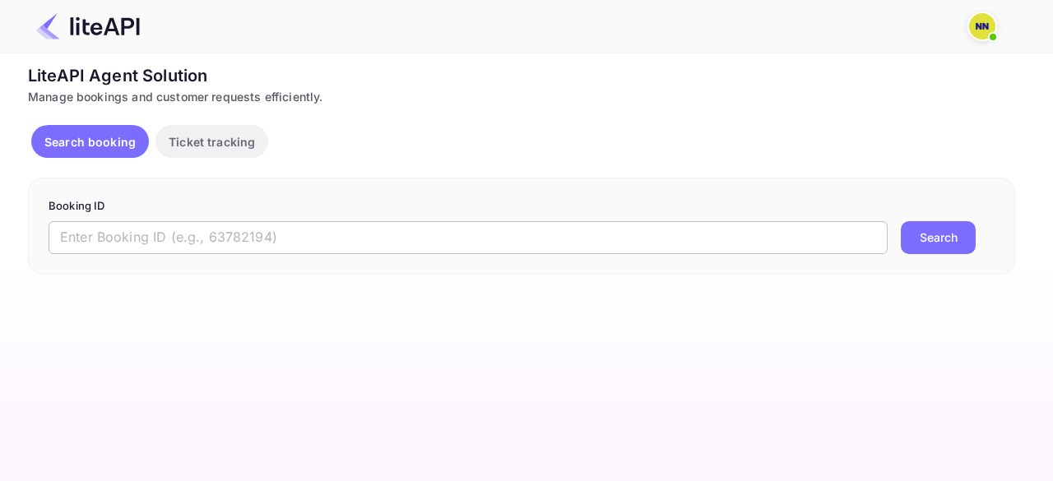
click at [173, 251] on input "text" at bounding box center [468, 237] width 839 height 33
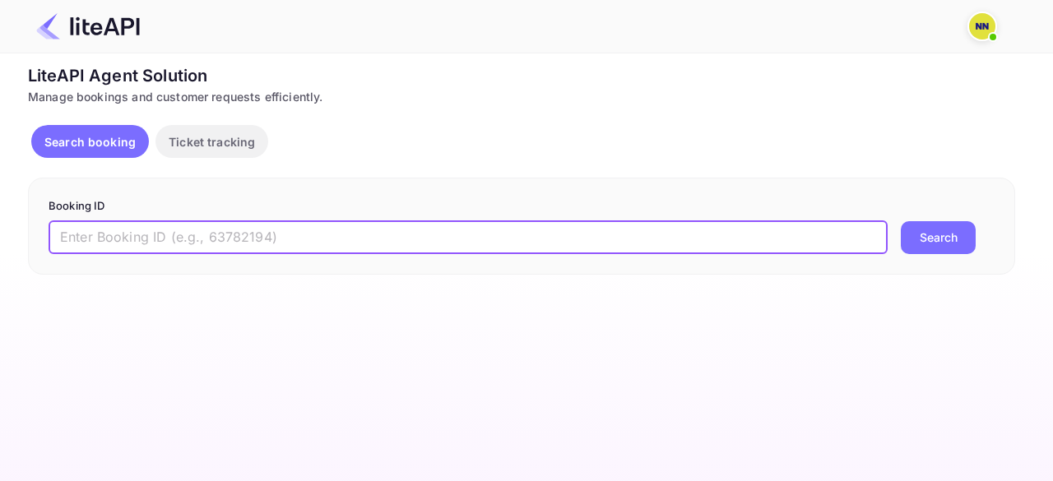
paste input "8129639"
type input "8129639"
click at [901, 221] on button "Search" at bounding box center [938, 237] width 75 height 33
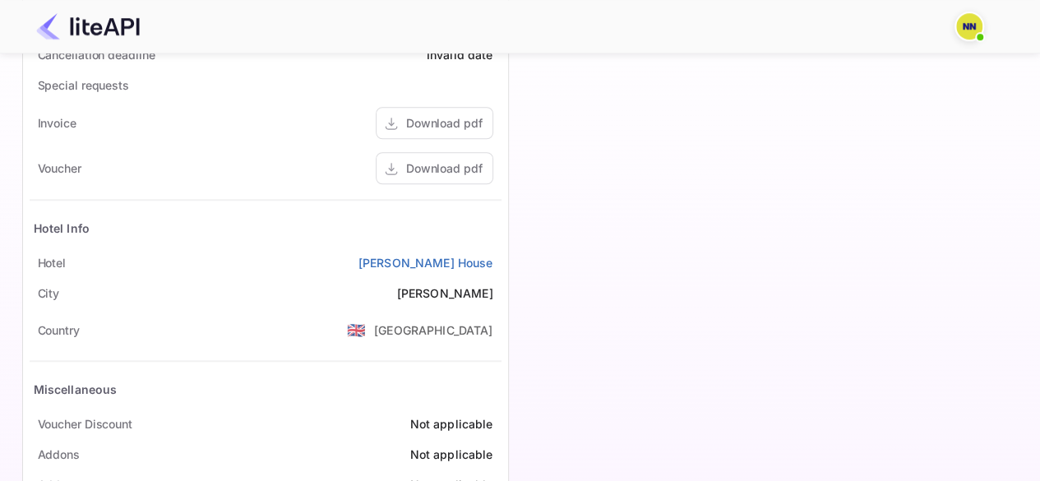
scroll to position [329, 0]
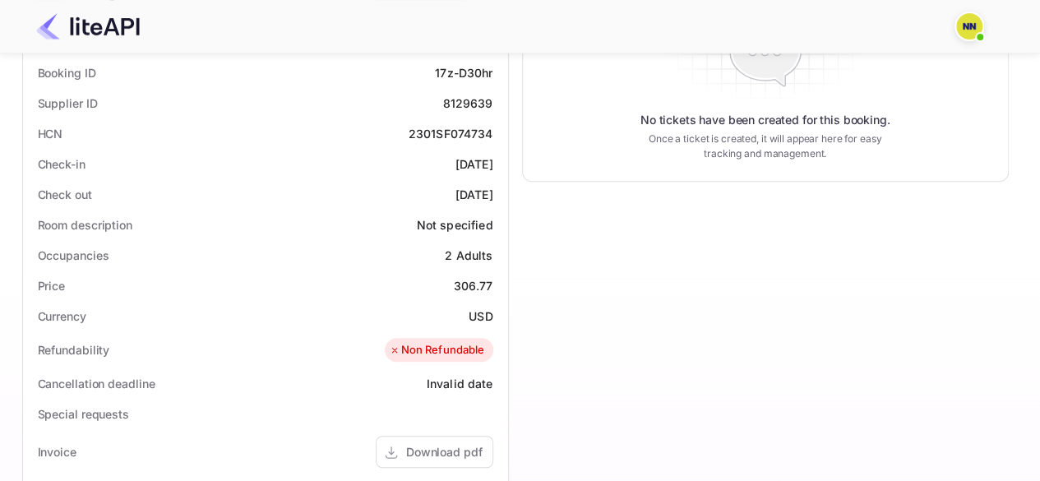
click at [439, 129] on div "2301SF074734" at bounding box center [451, 133] width 85 height 17
copy div "2301SF074734"
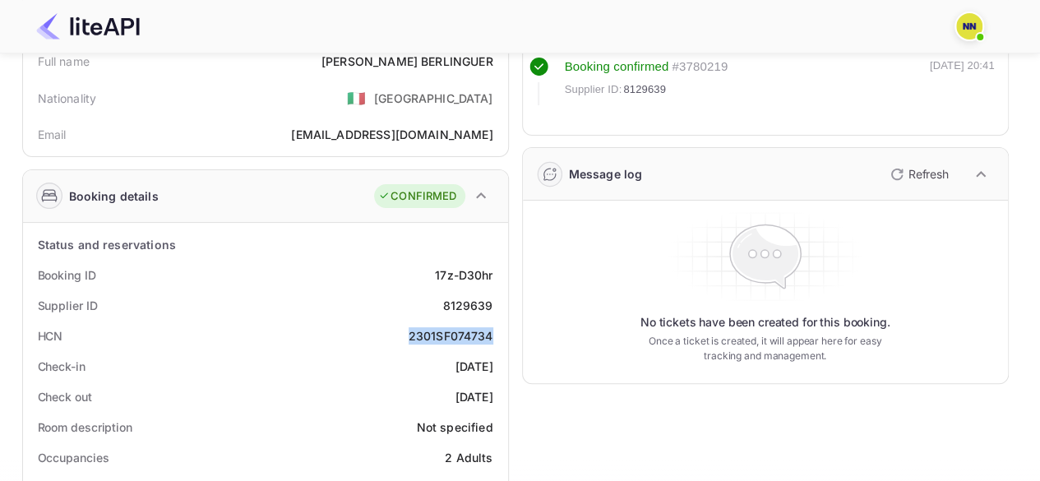
scroll to position [247, 0]
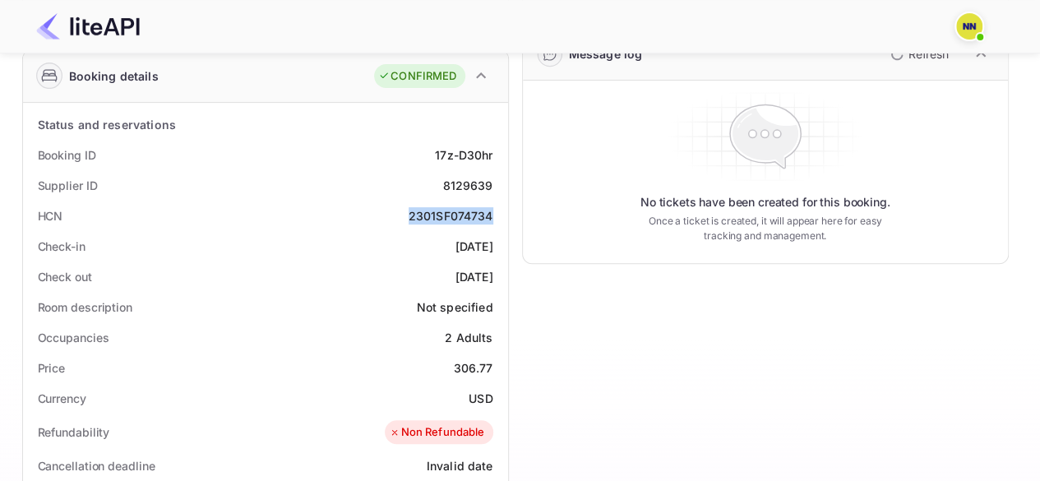
copy div "2301SF074734"
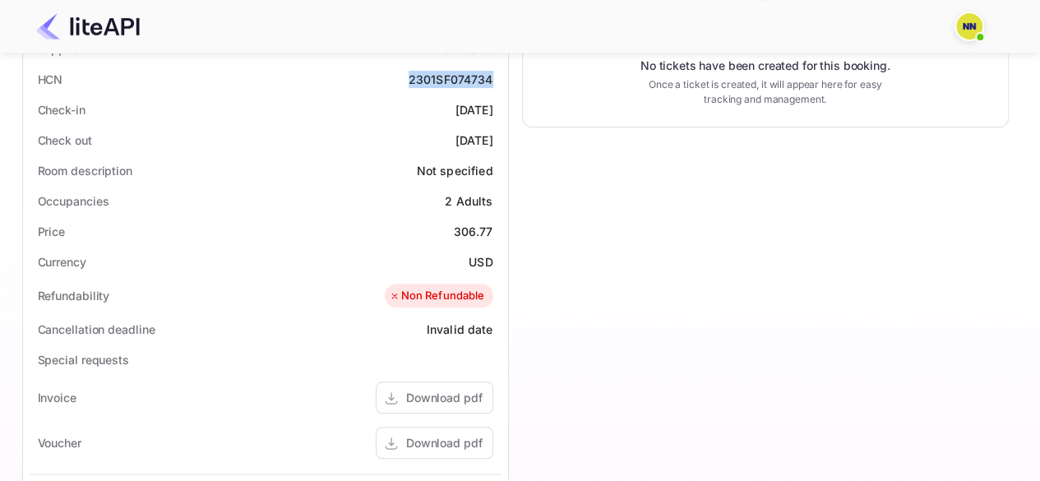
scroll to position [0, 0]
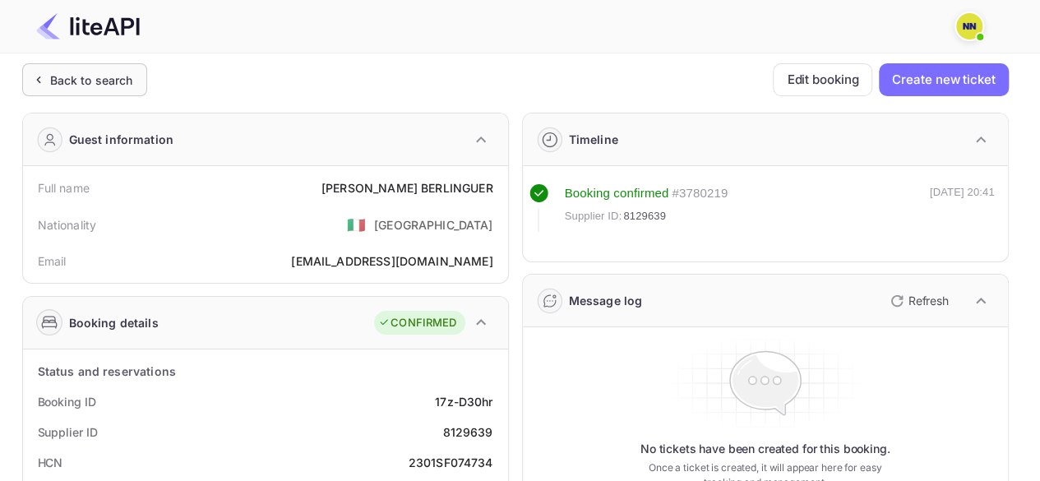
click at [67, 92] on div "Back to search" at bounding box center [84, 79] width 125 height 33
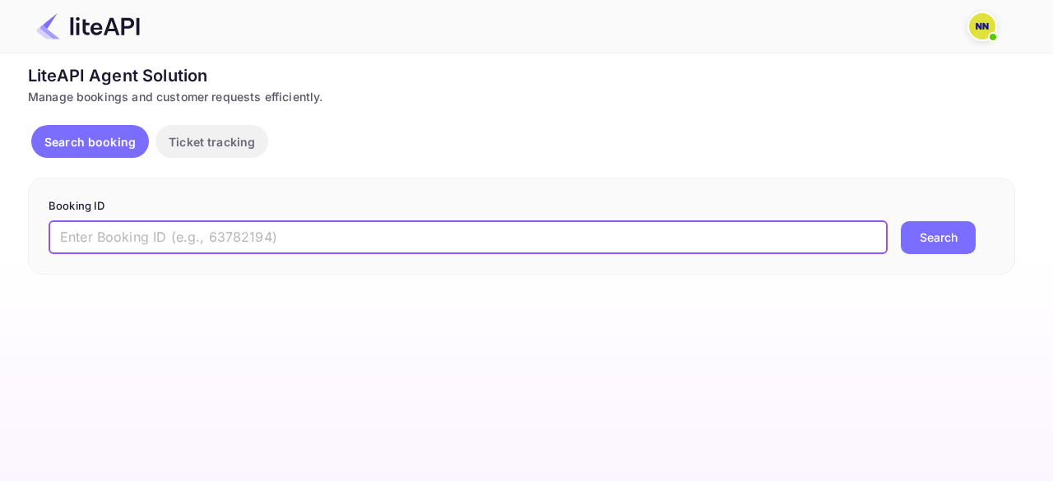
click at [163, 234] on input "text" at bounding box center [468, 237] width 839 height 33
paste input "8628411"
type input "8628411"
click at [901, 221] on button "Search" at bounding box center [938, 237] width 75 height 33
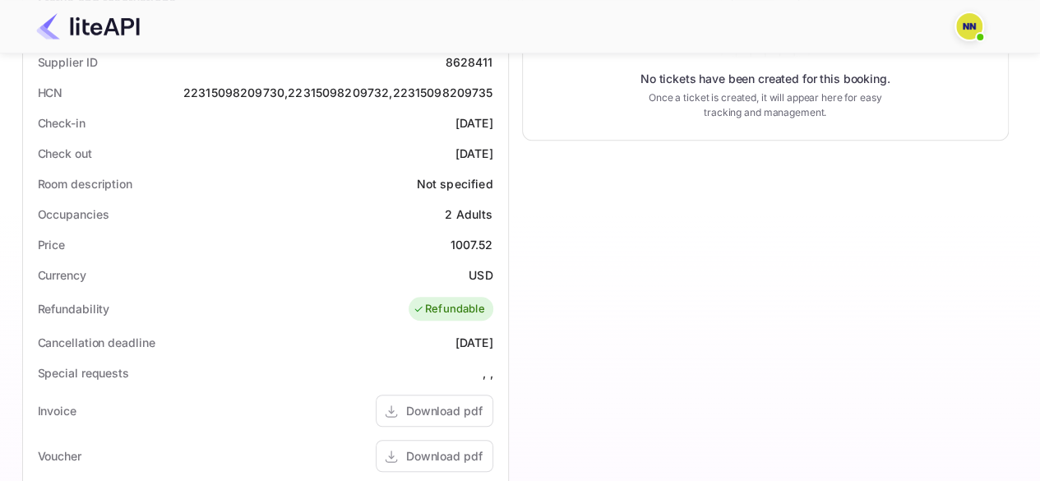
scroll to position [137, 0]
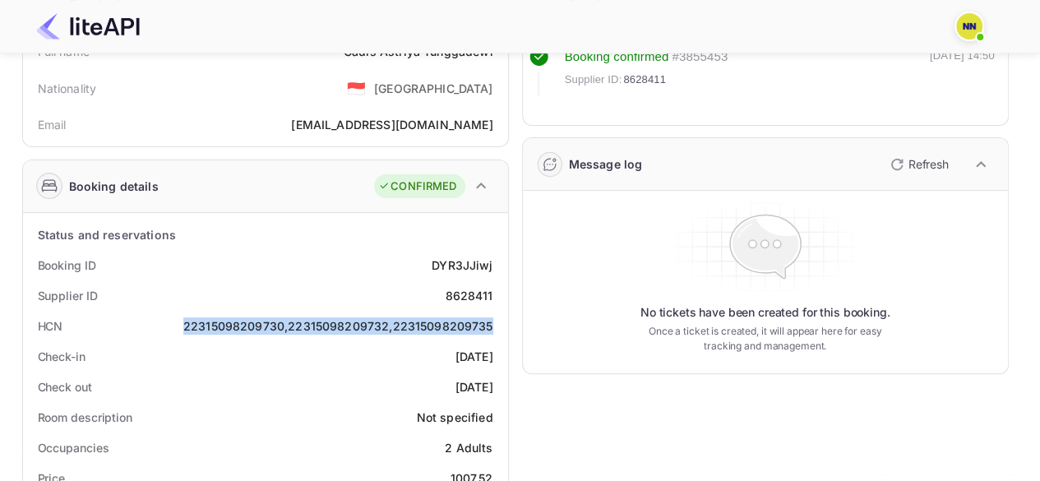
copy div "22315098209730,22315098209732,22315098209735"
drag, startPoint x: 185, startPoint y: 320, endPoint x: 368, endPoint y: 239, distance: 200.4
click at [501, 330] on div "HCN 22315098209730,22315098209732,22315098209735" at bounding box center [266, 326] width 472 height 30
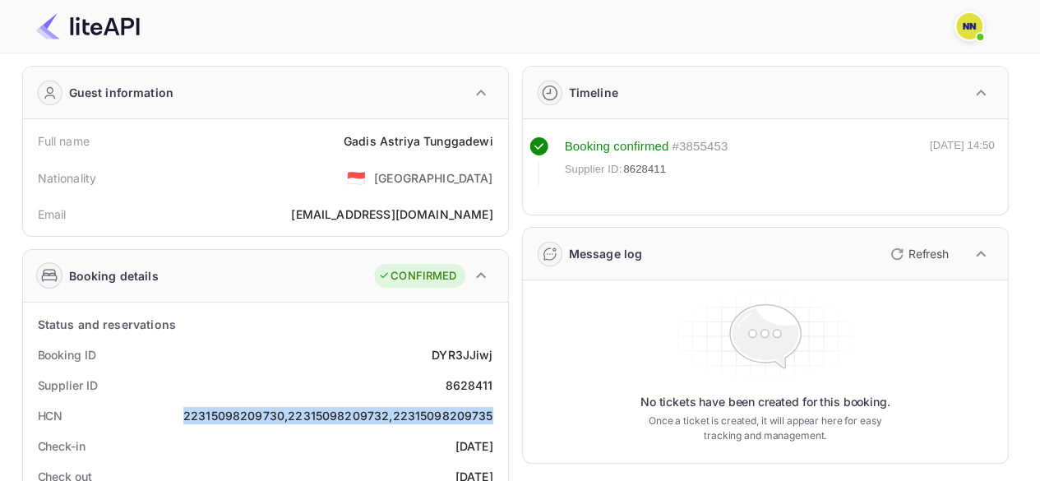
scroll to position [0, 0]
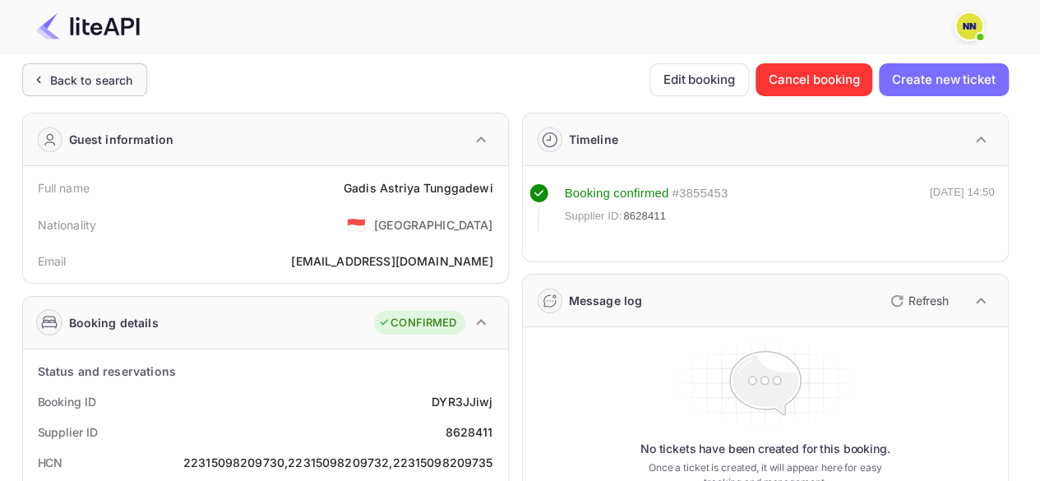
click at [61, 72] on div "Back to search" at bounding box center [91, 80] width 83 height 17
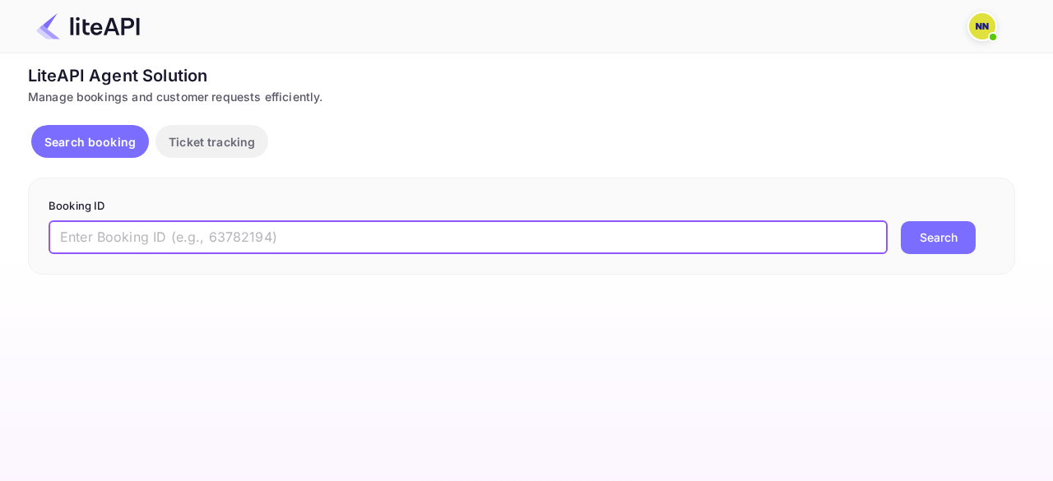
click at [81, 232] on input "text" at bounding box center [468, 237] width 839 height 33
paste input "8646652"
type input "8646652"
click at [901, 221] on button "Search" at bounding box center [938, 237] width 75 height 33
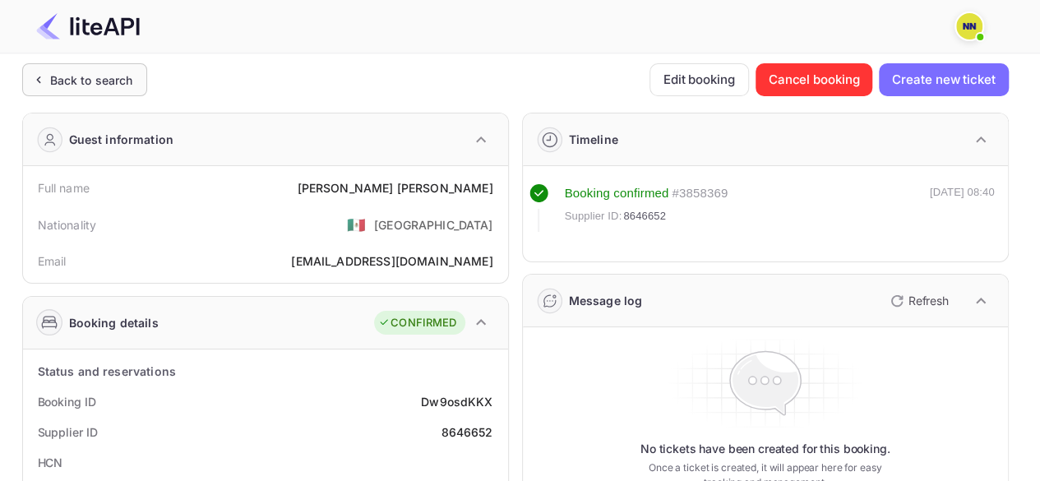
click at [44, 73] on icon at bounding box center [38, 80] width 17 height 16
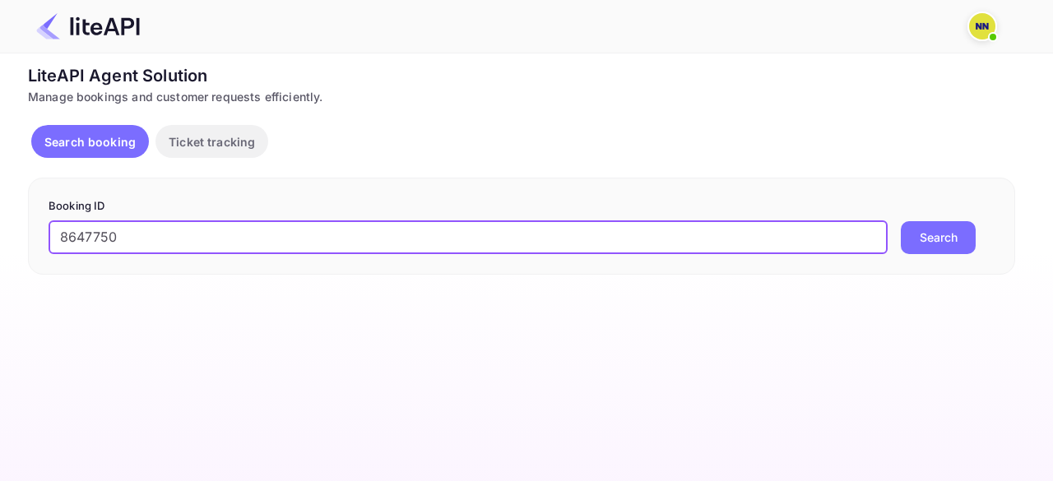
type input "8647750"
click at [901, 221] on button "Search" at bounding box center [938, 237] width 75 height 33
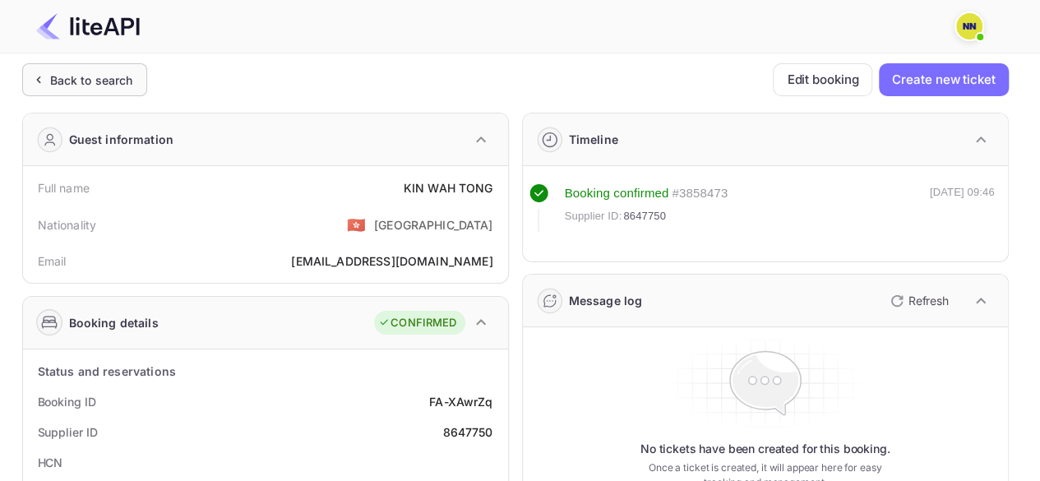
drag, startPoint x: 59, startPoint y: 119, endPoint x: 53, endPoint y: 90, distance: 30.2
click at [59, 118] on div "Guest information" at bounding box center [265, 140] width 485 height 53
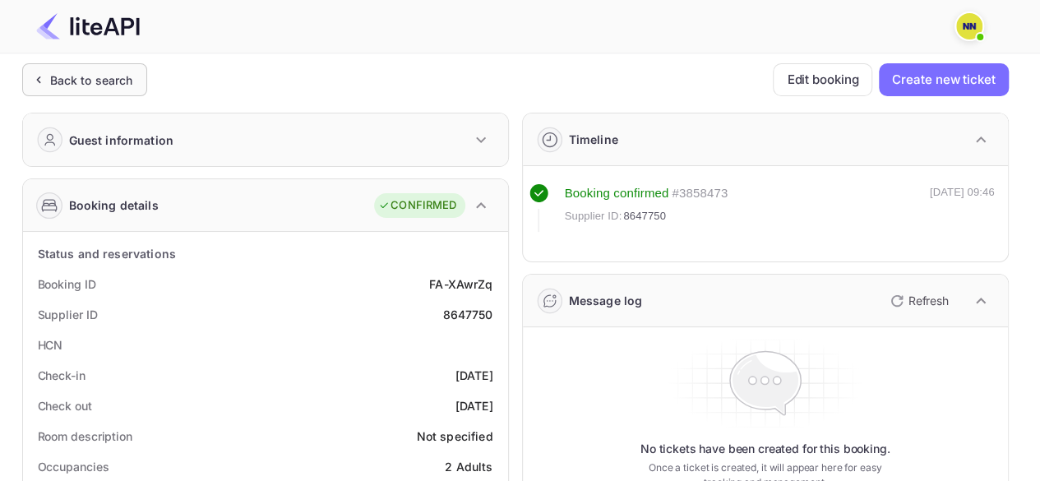
click at [53, 90] on div "Back to search" at bounding box center [84, 79] width 125 height 33
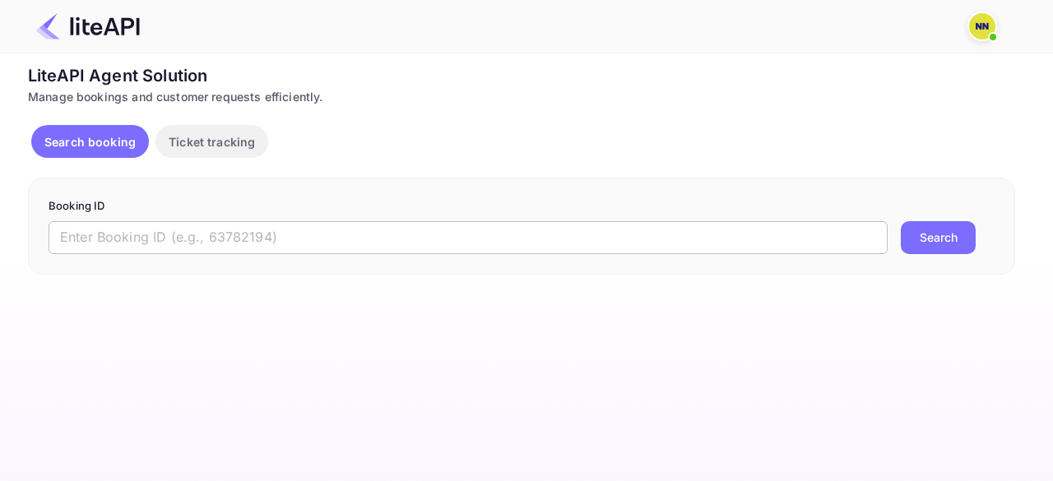
click at [184, 230] on input "text" at bounding box center [468, 237] width 839 height 33
paste input "8649137"
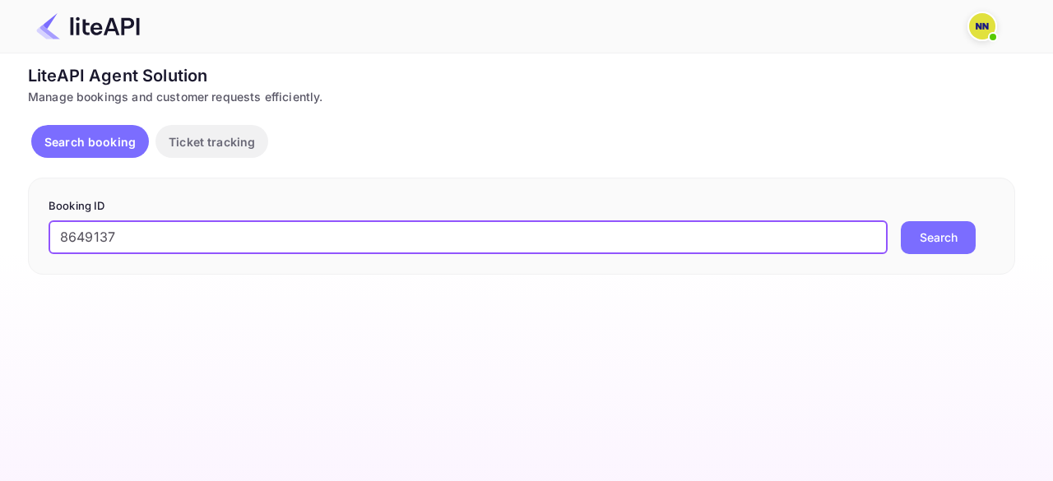
type input "8649137"
click at [901, 221] on button "Search" at bounding box center [938, 237] width 75 height 33
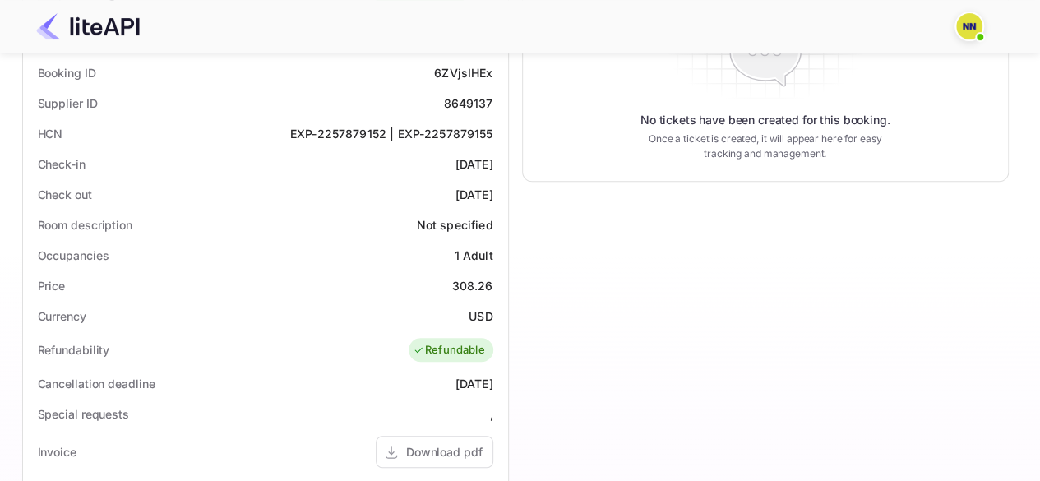
scroll to position [247, 0]
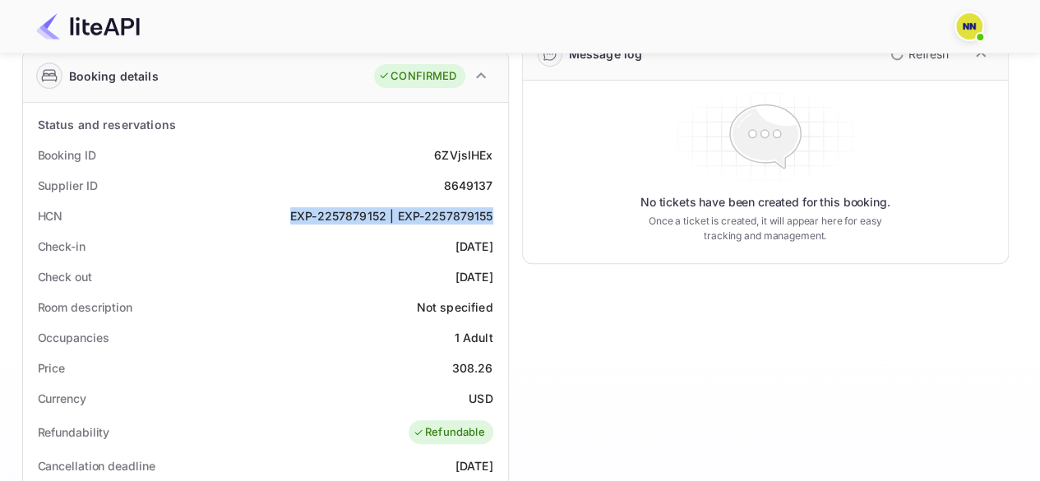
copy div "EXP-2257879152 | EXP-2257879155"
drag, startPoint x: 286, startPoint y: 211, endPoint x: 492, endPoint y: 220, distance: 205.8
click at [492, 220] on div "HCN EXP-2257879152 | EXP-2257879155" at bounding box center [266, 216] width 472 height 30
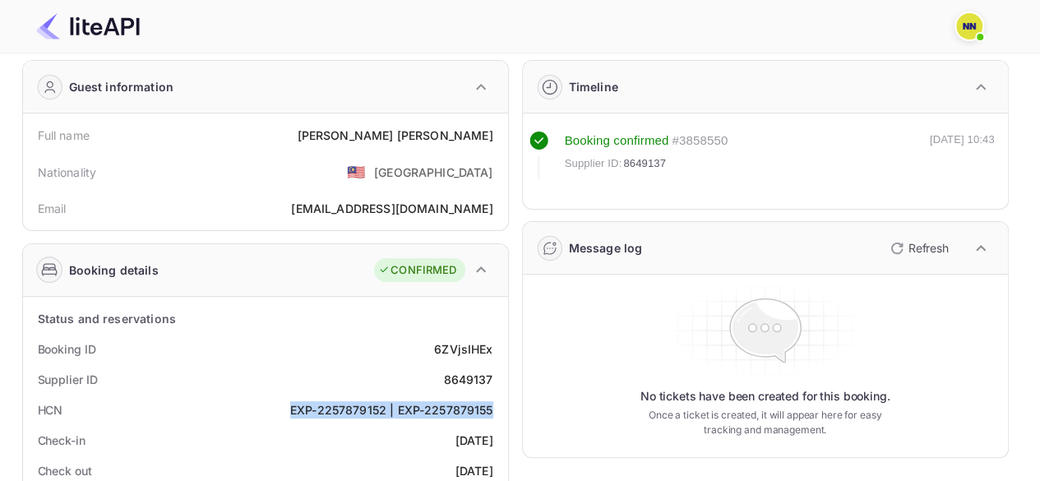
scroll to position [0, 0]
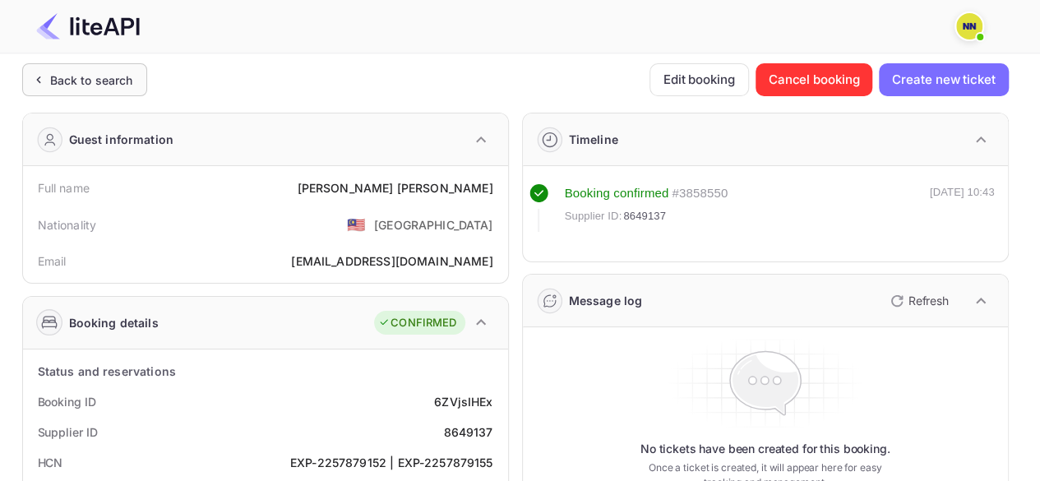
click at [58, 75] on div "Back to search" at bounding box center [91, 80] width 83 height 17
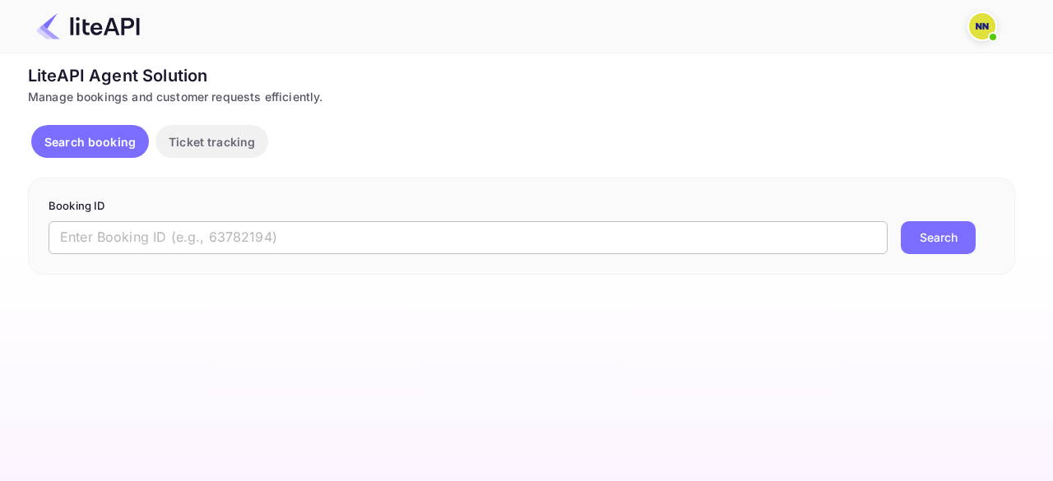
click at [147, 238] on input "text" at bounding box center [468, 237] width 839 height 33
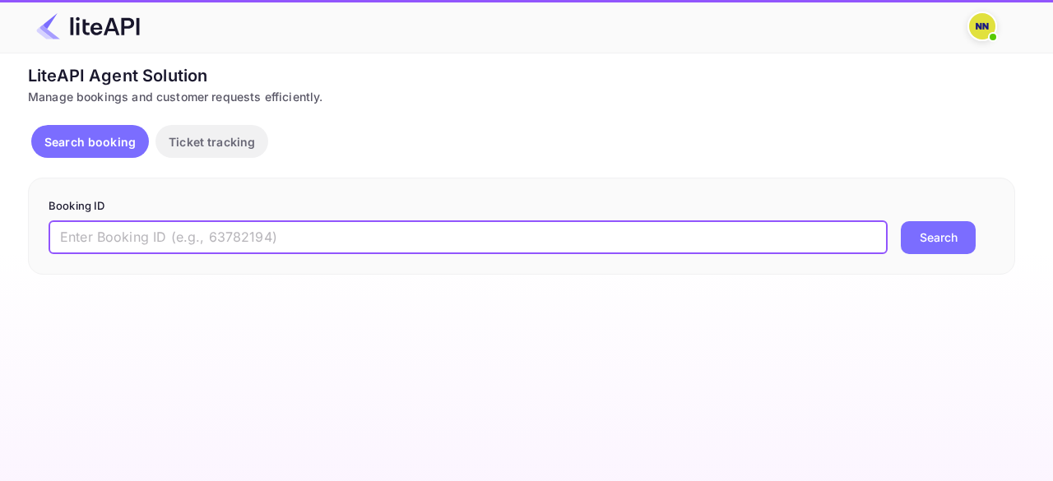
paste input "8626410"
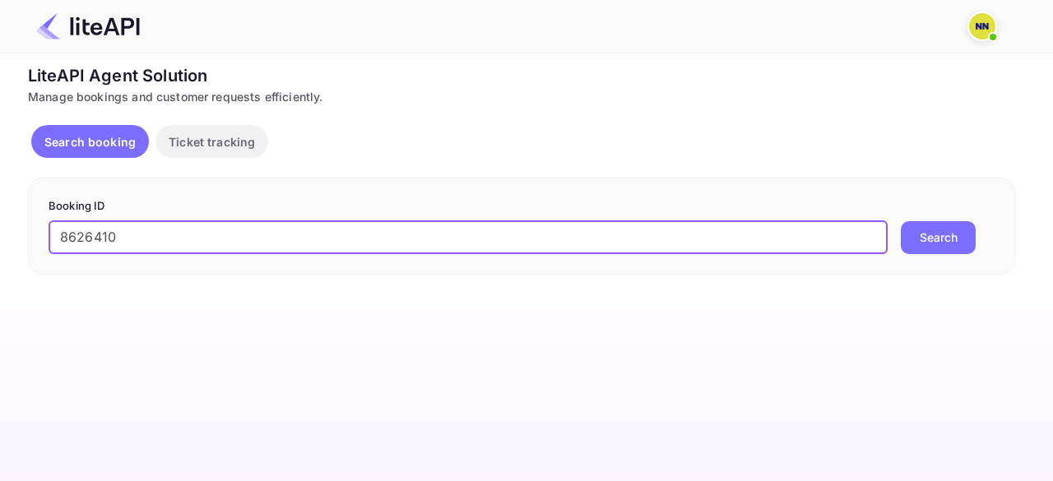
type input "8626410"
click at [901, 221] on button "Search" at bounding box center [938, 237] width 75 height 33
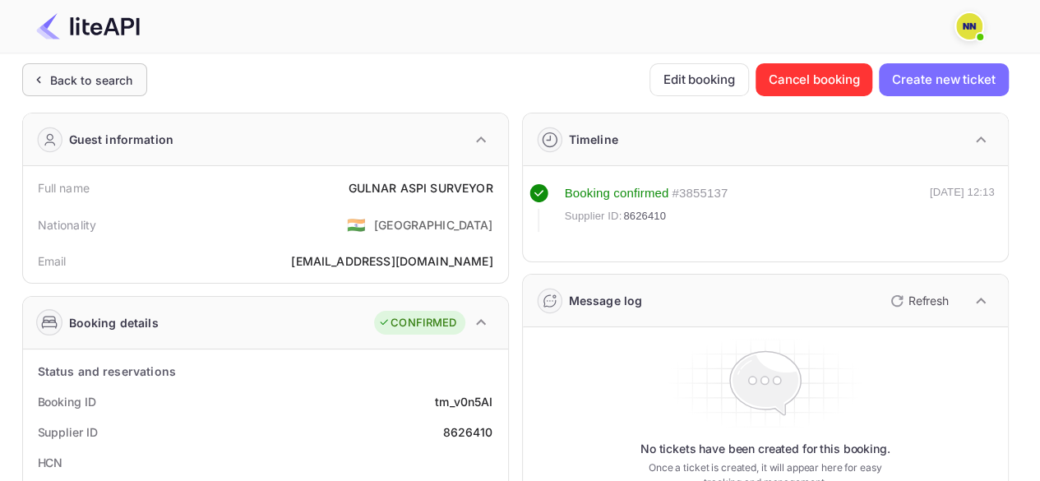
click at [47, 76] on div "Back to search" at bounding box center [82, 80] width 104 height 17
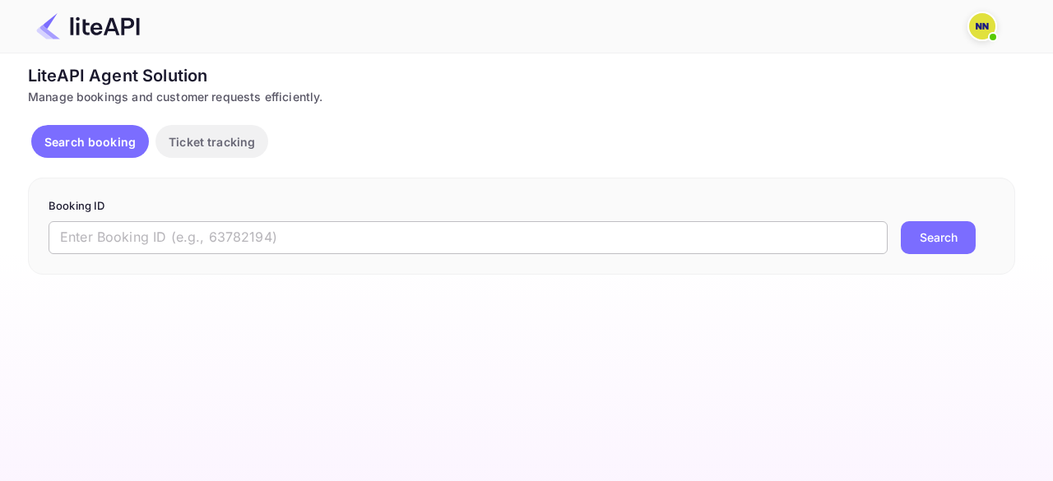
click at [212, 223] on input "text" at bounding box center [468, 237] width 839 height 33
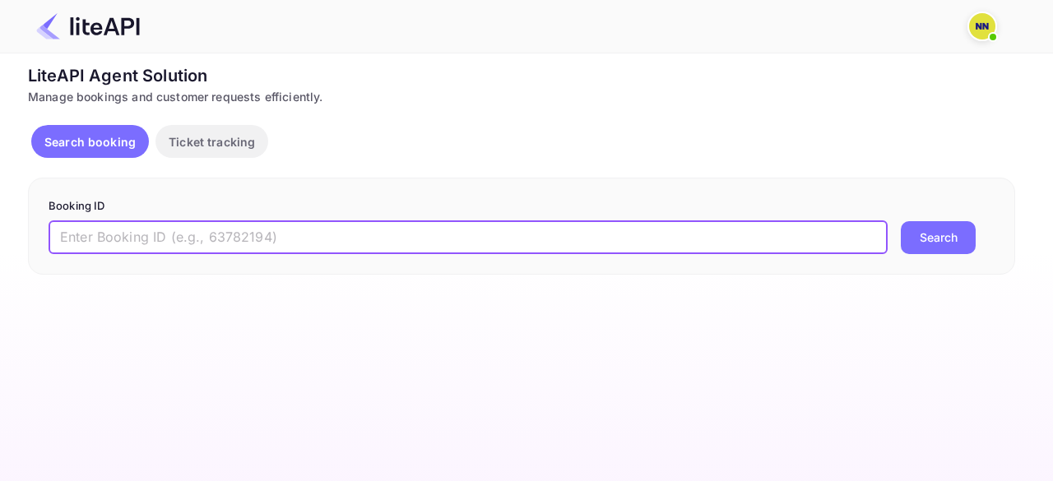
paste input "8607160"
type input "8607160"
click at [901, 221] on button "Search" at bounding box center [938, 237] width 75 height 33
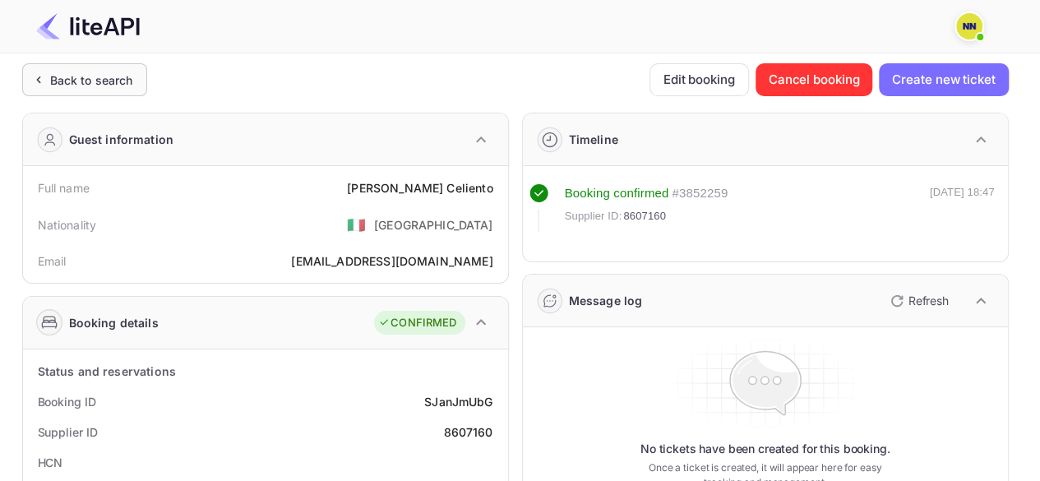
click at [50, 77] on div "Back to search" at bounding box center [91, 80] width 83 height 17
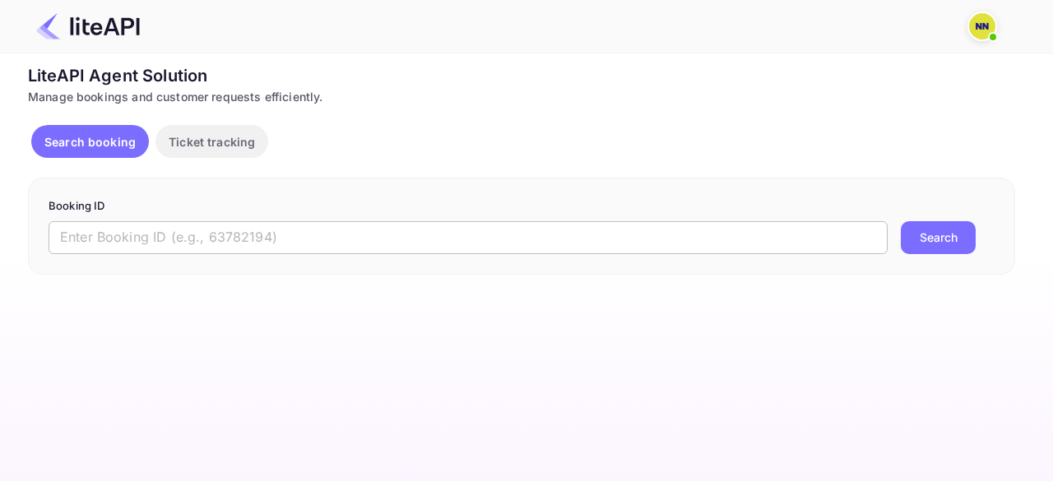
click at [694, 233] on input "text" at bounding box center [468, 237] width 839 height 33
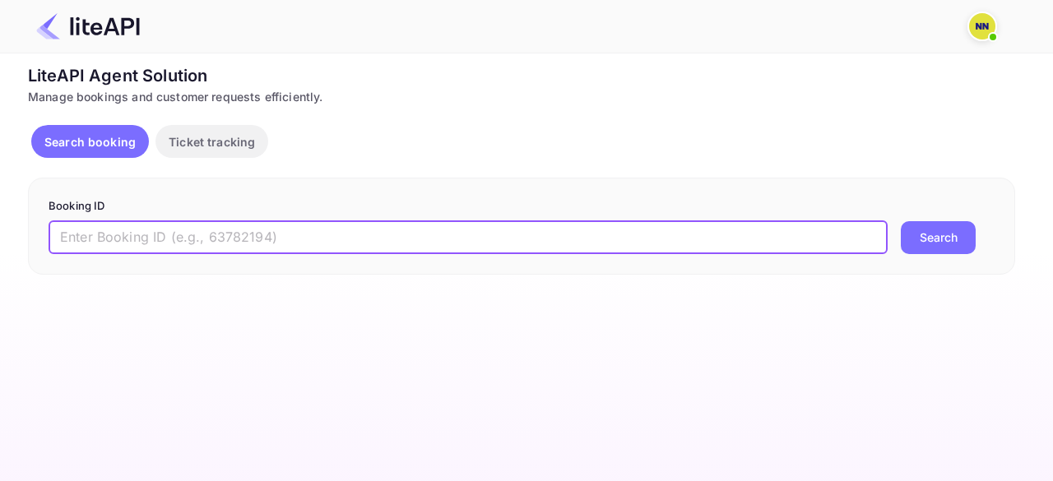
paste input "8650220"
type input "8650220"
click at [901, 221] on button "Search" at bounding box center [938, 237] width 75 height 33
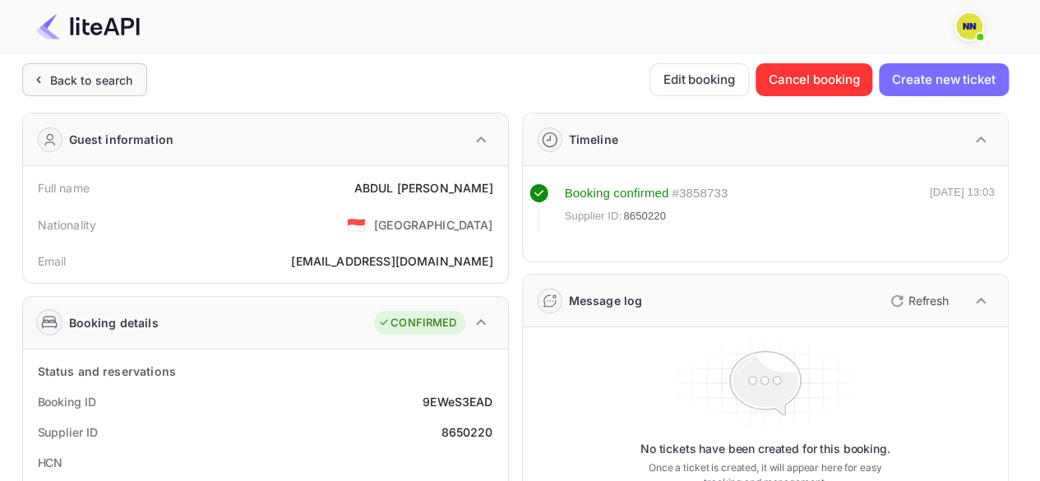
click at [90, 90] on div "Back to search" at bounding box center [84, 79] width 125 height 33
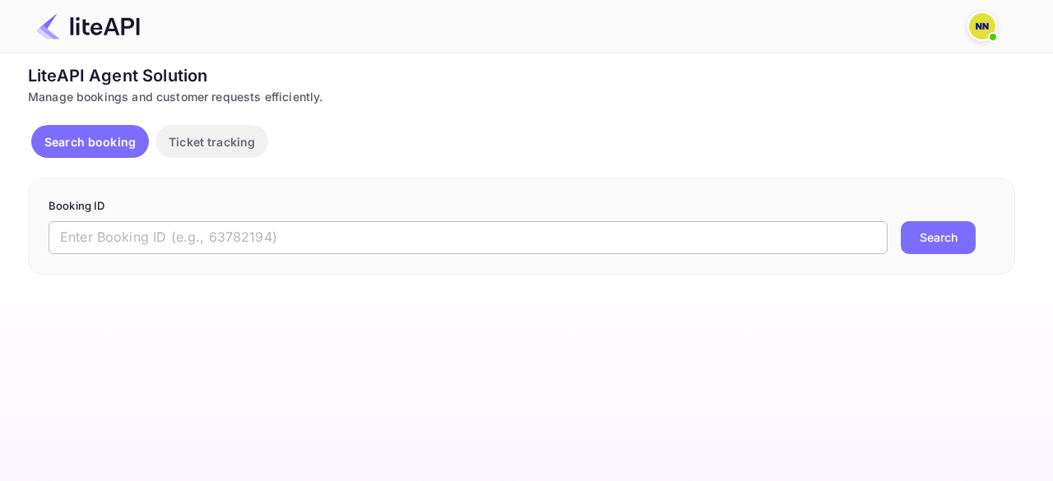
click at [253, 243] on input "text" at bounding box center [468, 237] width 839 height 33
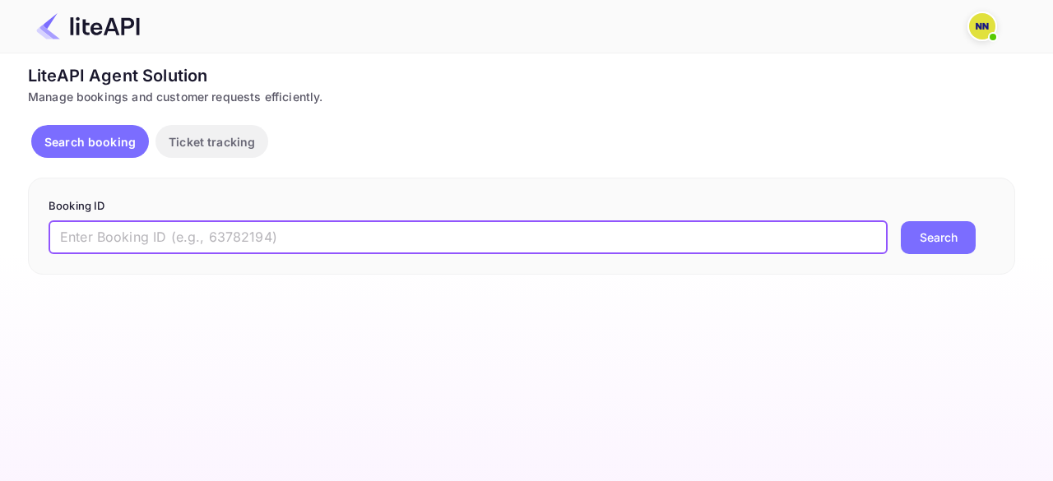
paste input "8650943"
type input "8650943"
click at [901, 221] on button "Search" at bounding box center [938, 237] width 75 height 33
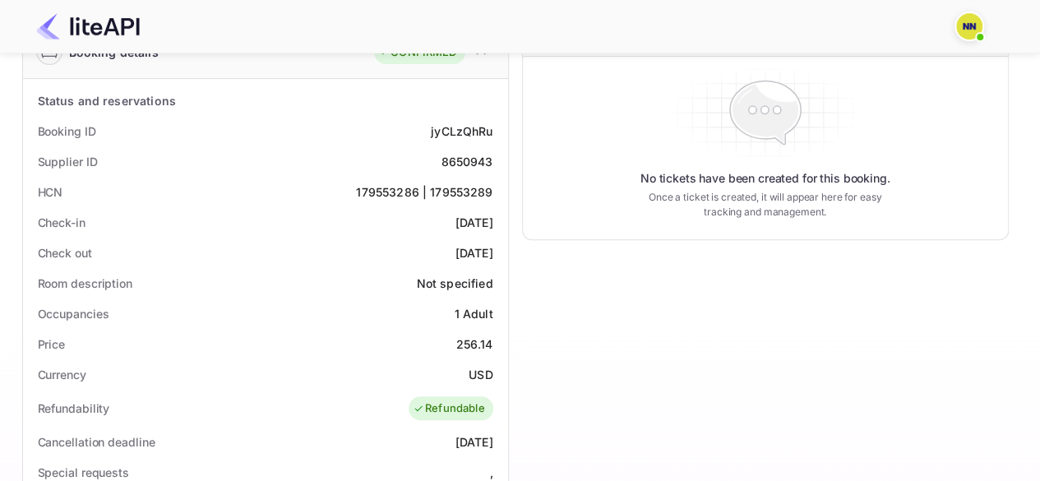
scroll to position [247, 0]
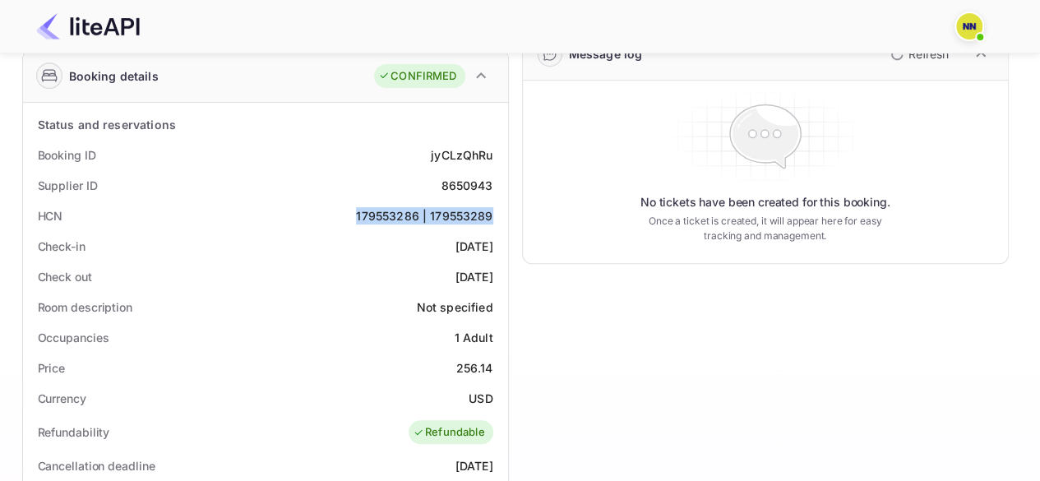
copy div "179553286 | 179553289"
drag, startPoint x: 359, startPoint y: 210, endPoint x: 494, endPoint y: 212, distance: 134.9
click at [494, 212] on div "HCN 179553286 | 179553289" at bounding box center [266, 216] width 472 height 30
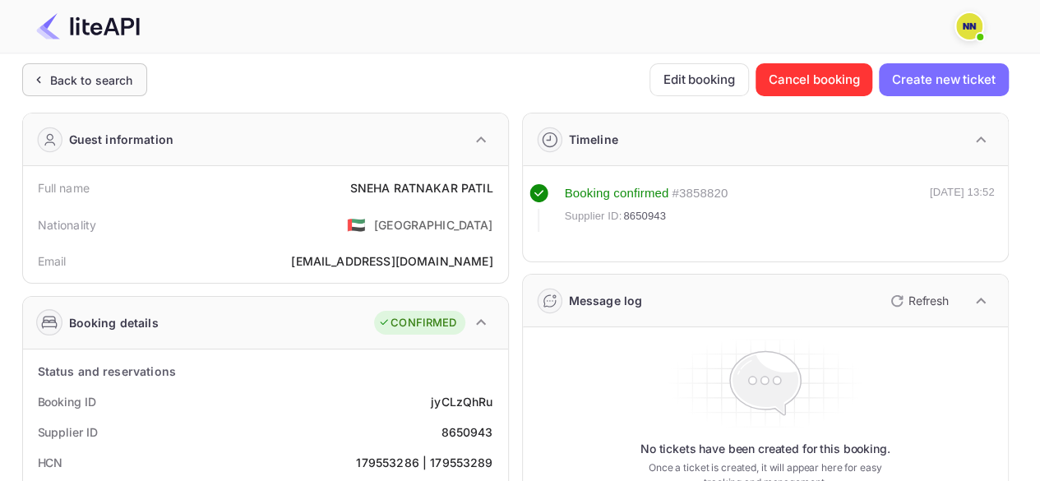
click at [58, 81] on div "Back to search" at bounding box center [91, 80] width 83 height 17
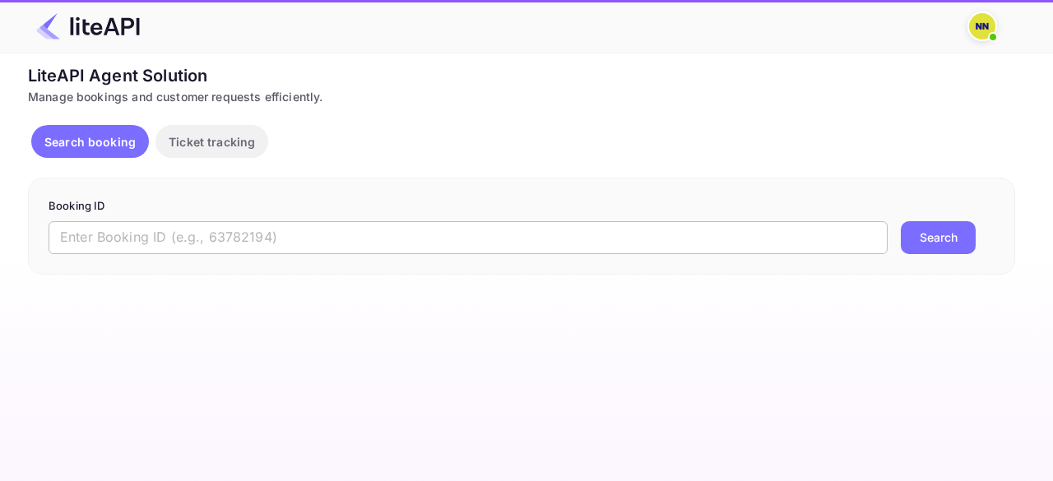
click at [118, 241] on input "text" at bounding box center [468, 237] width 839 height 33
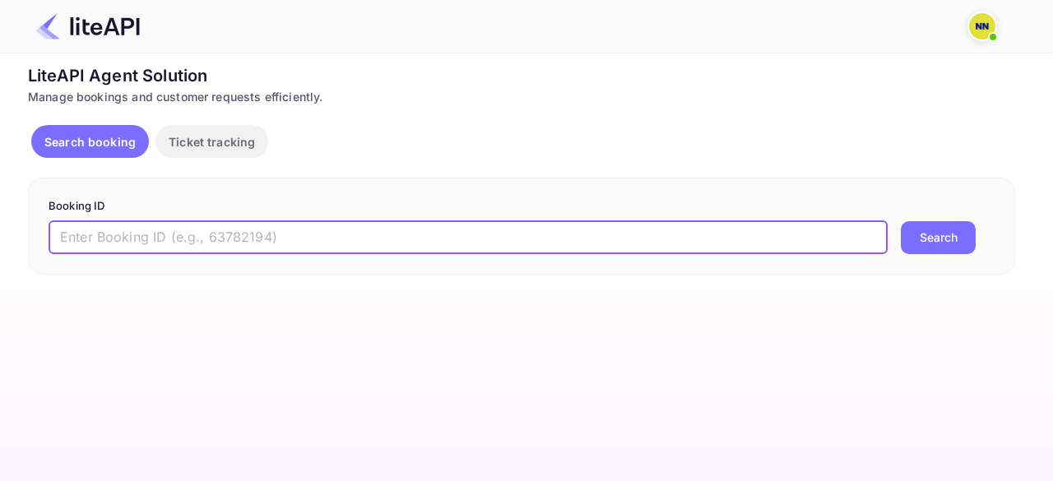
paste input "5539220"
click at [901, 221] on button "Search" at bounding box center [938, 237] width 75 height 33
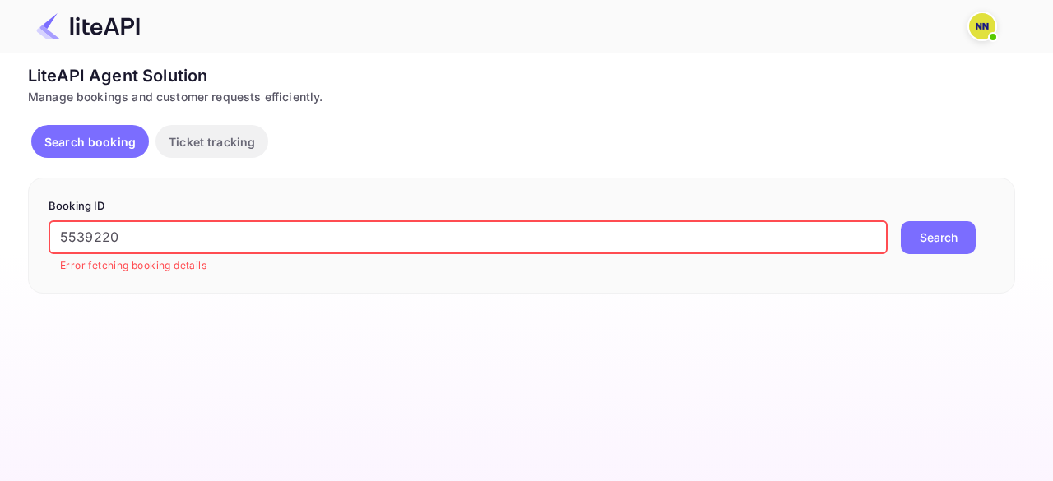
click at [104, 243] on input "5539220" at bounding box center [468, 237] width 839 height 33
paste input "TBOH0312241751127256"
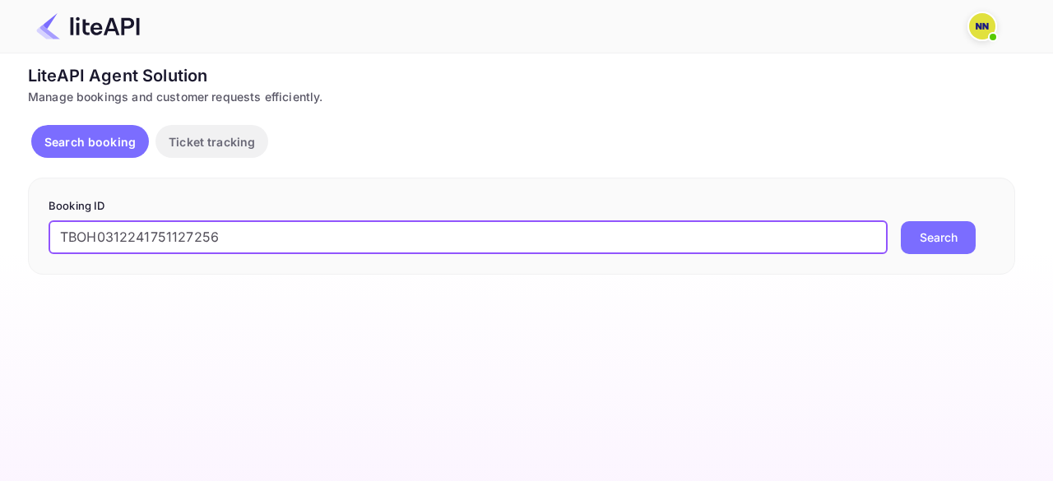
click at [901, 221] on button "Search" at bounding box center [938, 237] width 75 height 33
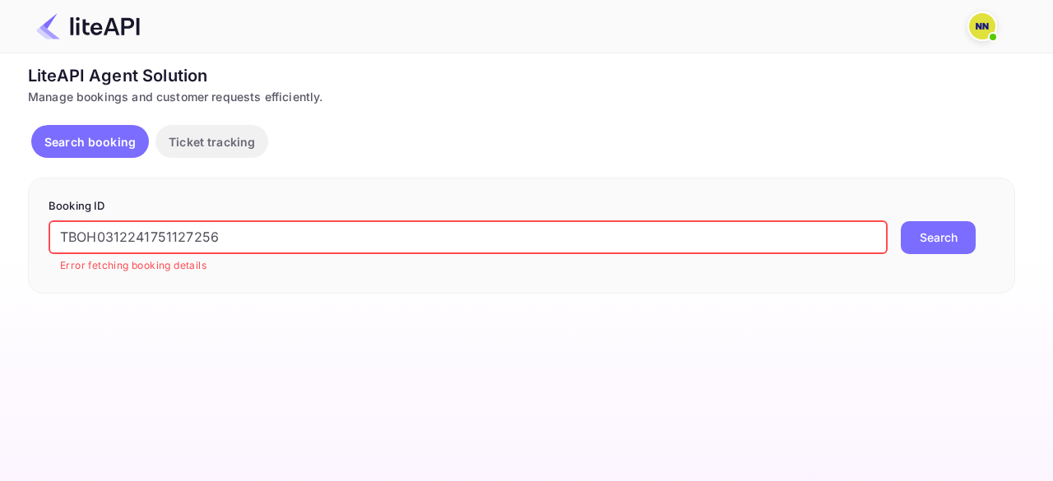
click at [387, 238] on input "TBOH0312241751127256" at bounding box center [468, 237] width 839 height 33
paste input "8651674"
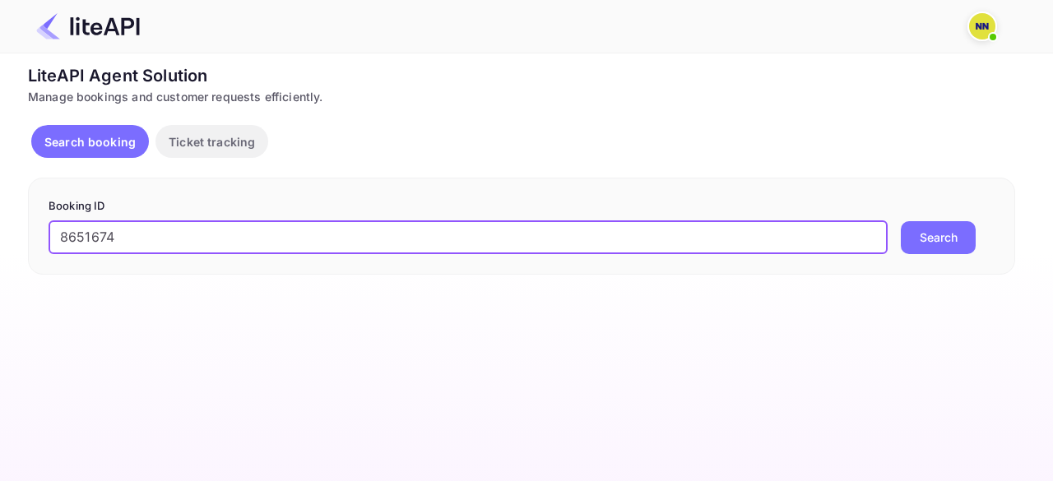
type input "8651674"
click at [901, 221] on button "Search" at bounding box center [938, 237] width 75 height 33
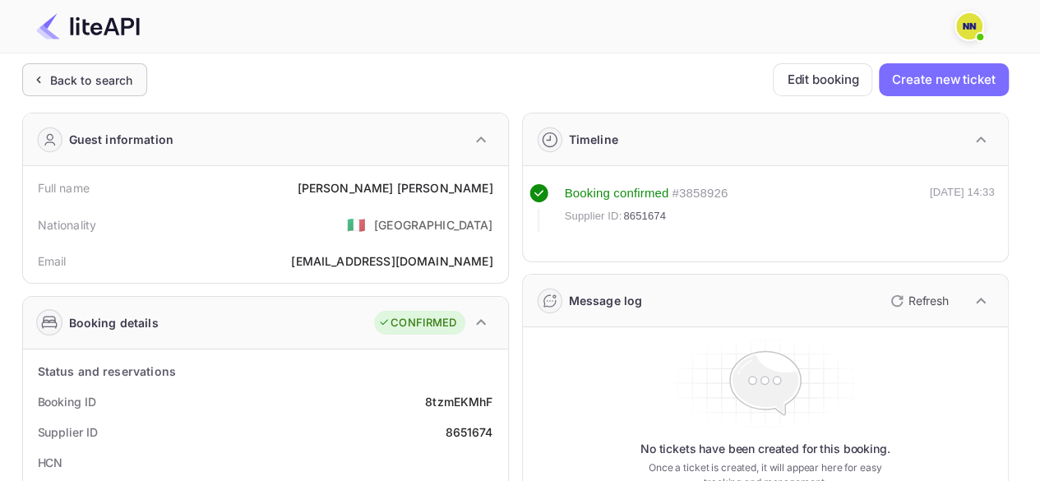
click at [65, 86] on div "Back to search" at bounding box center [91, 80] width 83 height 17
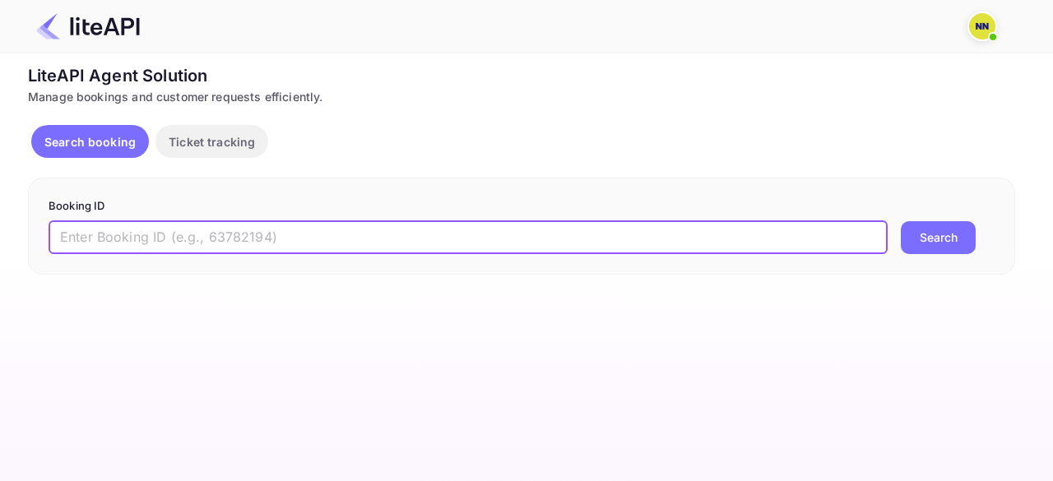
click at [188, 231] on input "text" at bounding box center [468, 237] width 839 height 33
paste input "8651995"
type input "8651995"
click at [901, 221] on button "Search" at bounding box center [938, 237] width 75 height 33
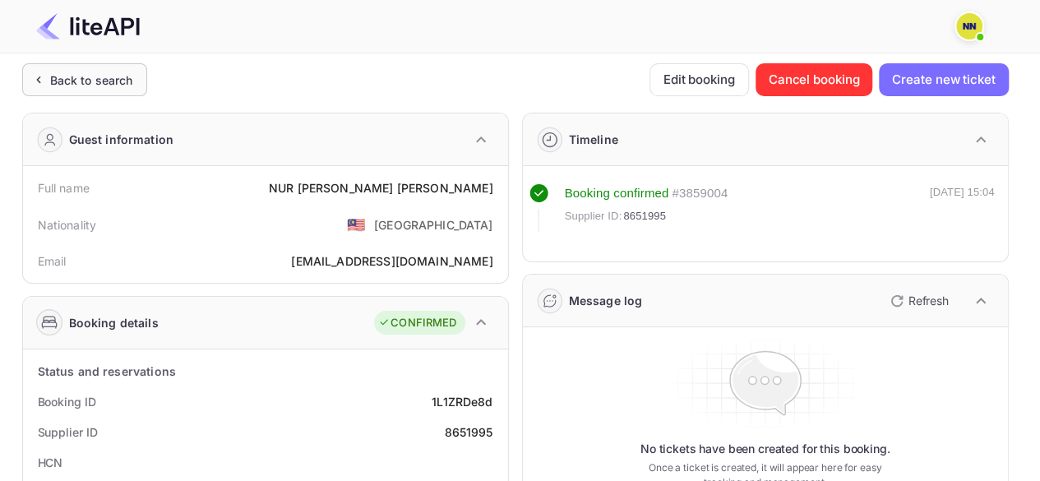
click at [78, 80] on div "Back to search" at bounding box center [91, 80] width 83 height 17
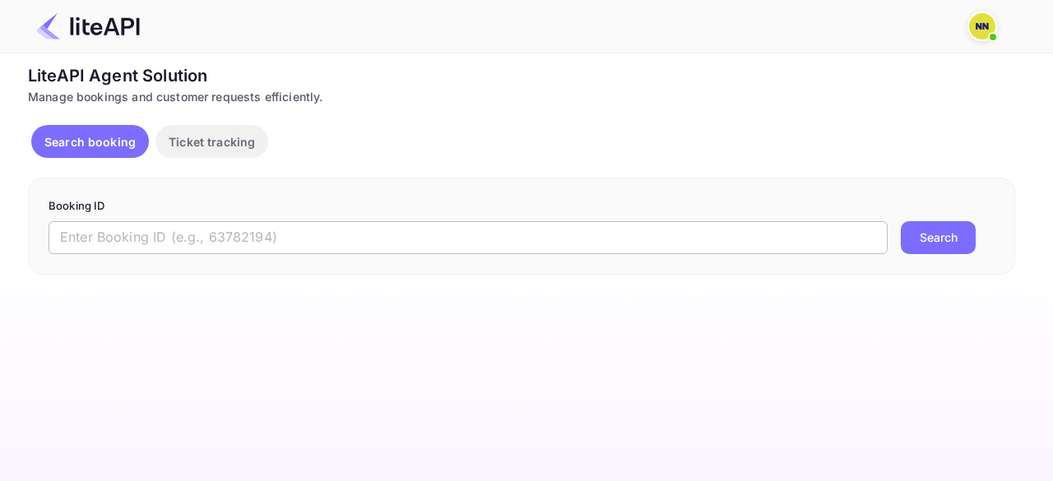
click at [273, 226] on input "text" at bounding box center [468, 237] width 839 height 33
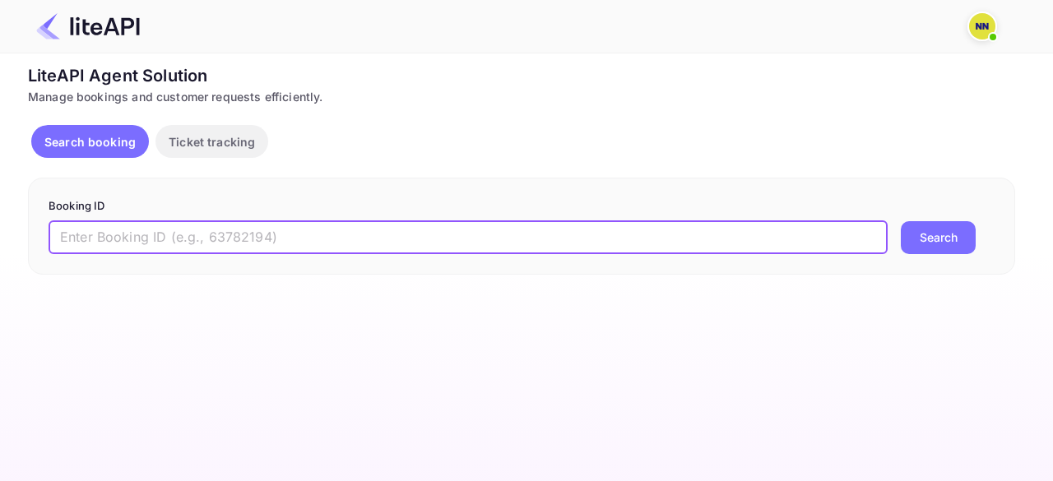
paste input "8652040"
type input "8652040"
click at [901, 221] on button "Search" at bounding box center [938, 237] width 75 height 33
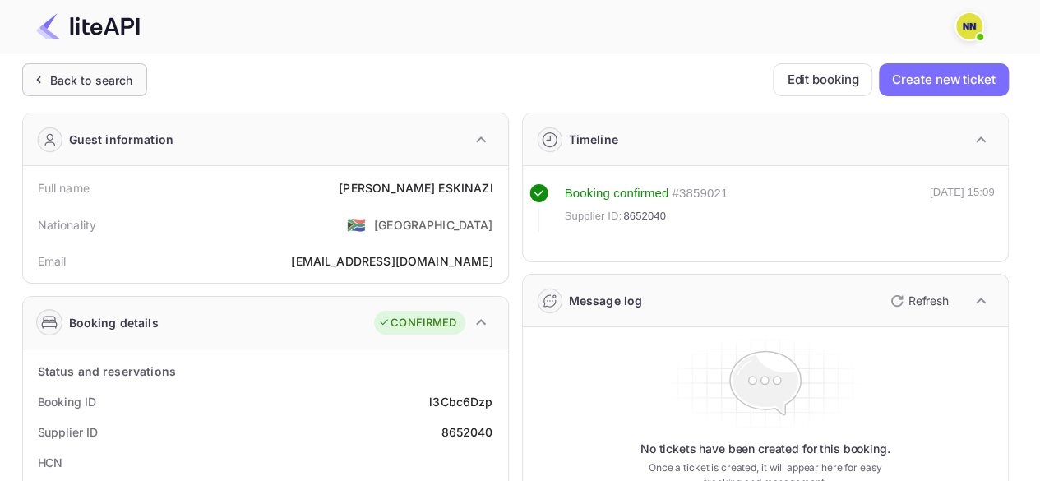
click at [97, 82] on div "Back to search" at bounding box center [91, 80] width 83 height 17
